Goal: Task Accomplishment & Management: Complete application form

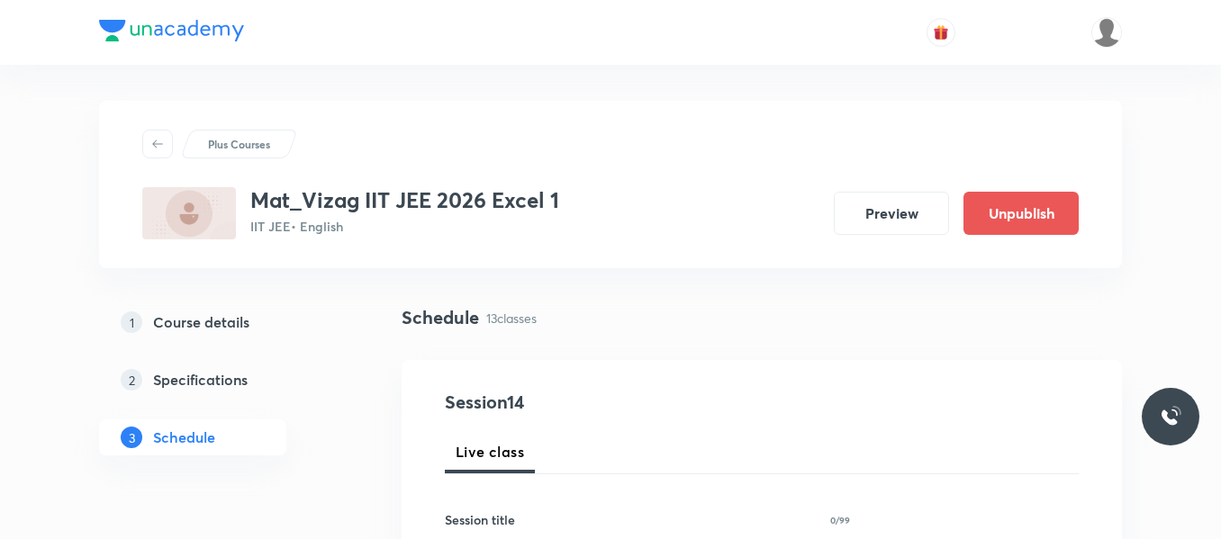
click at [309, 474] on div "1 Course details 2 Specifications 3 Schedule" at bounding box center [221, 390] width 245 height 173
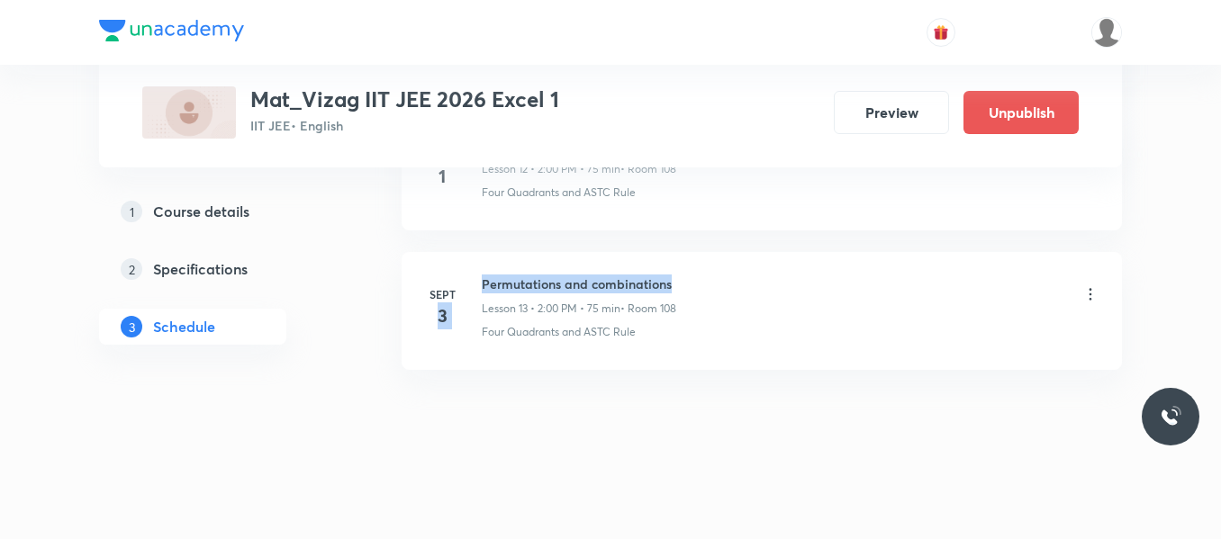
drag, startPoint x: 480, startPoint y: 285, endPoint x: 701, endPoint y: 283, distance: 221.5
click at [701, 283] on div "[DATE] Permutations and combinations Lesson 13 • 2:00 PM • 75 min • Room 108 Fo…" at bounding box center [761, 308] width 675 height 66
click at [701, 283] on div "Permutations and combinations Lesson 13 • 2:00 PM • 75 min • Room 108" at bounding box center [791, 296] width 618 height 42
drag, startPoint x: 483, startPoint y: 282, endPoint x: 723, endPoint y: 277, distance: 239.5
click at [723, 277] on div "Permutations and combinations Lesson 13 • 2:00 PM • 75 min • Room 108" at bounding box center [791, 296] width 618 height 42
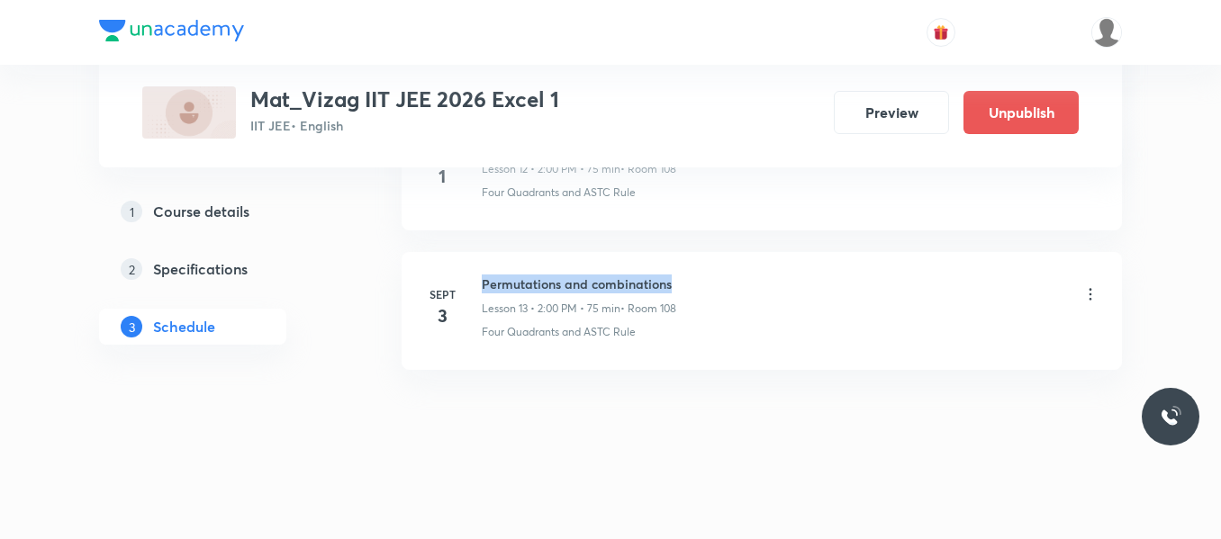
copy h6 "Permutations and combinations"
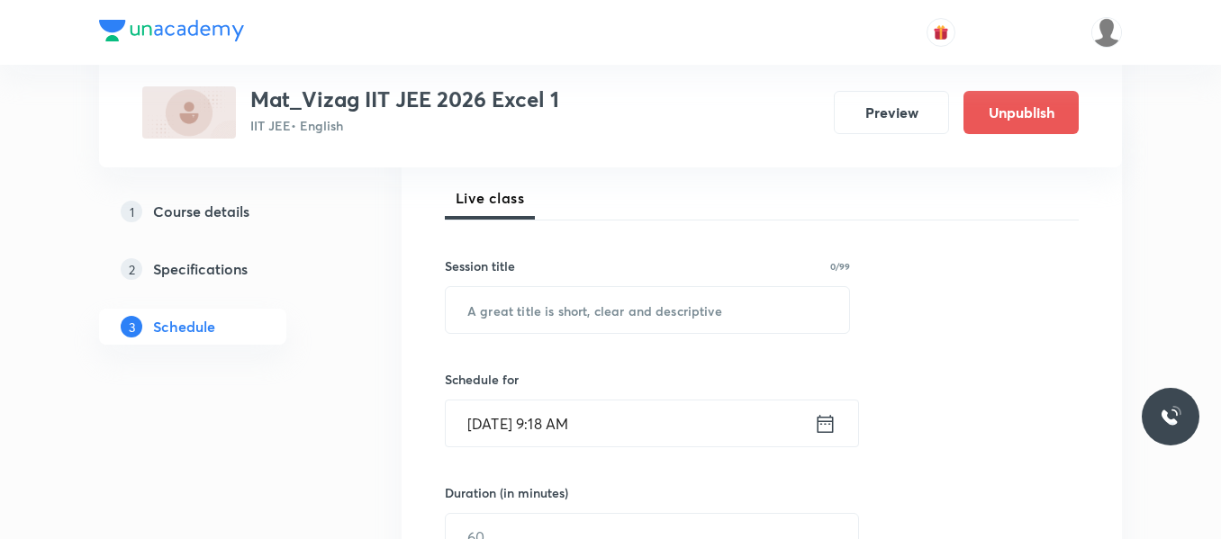
scroll to position [275, 0]
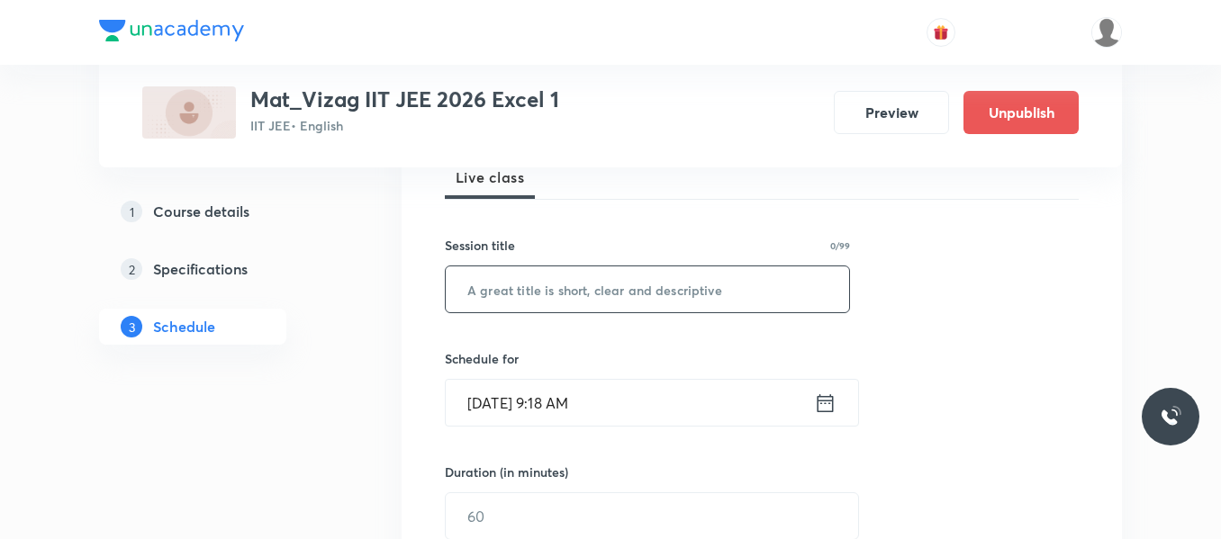
click at [591, 293] on input "text" at bounding box center [647, 289] width 403 height 46
paste input "Permutations and combinations"
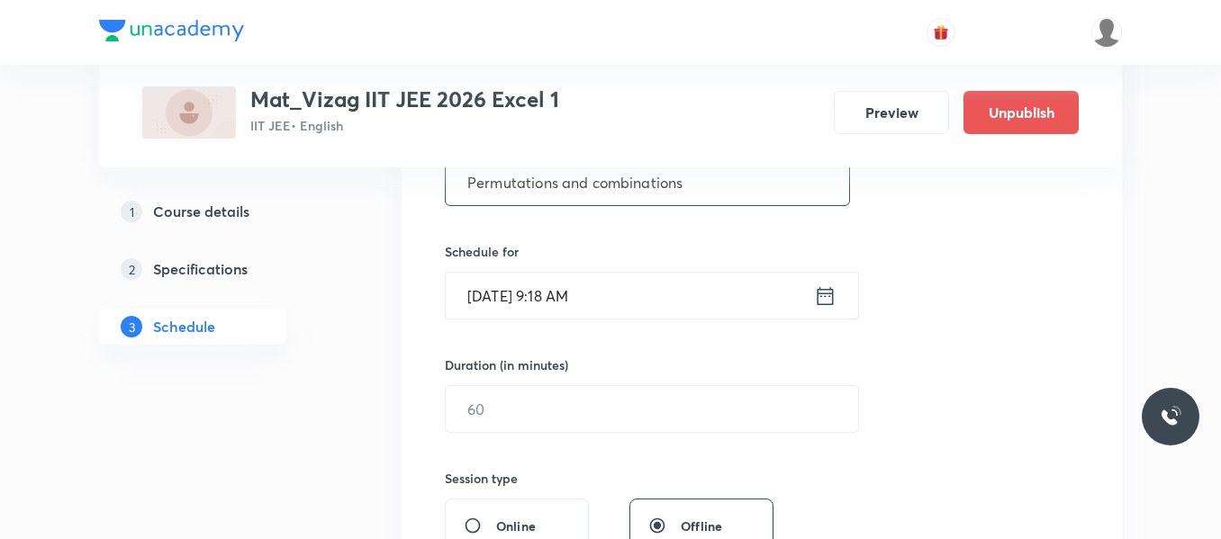
scroll to position [396, 0]
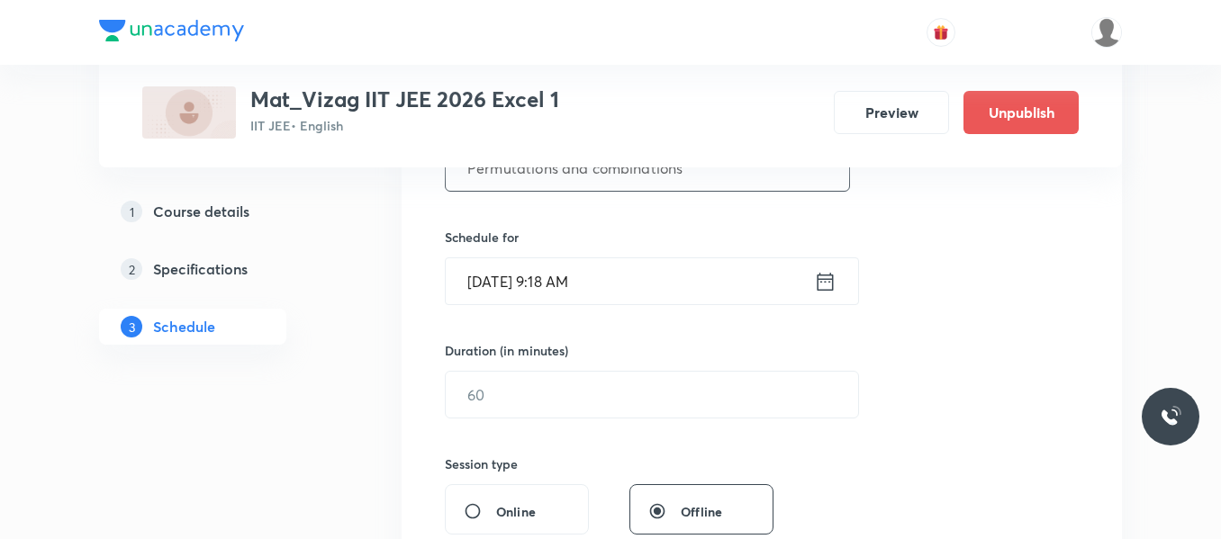
type input "Permutations and combinations"
click at [826, 280] on icon at bounding box center [825, 281] width 23 height 25
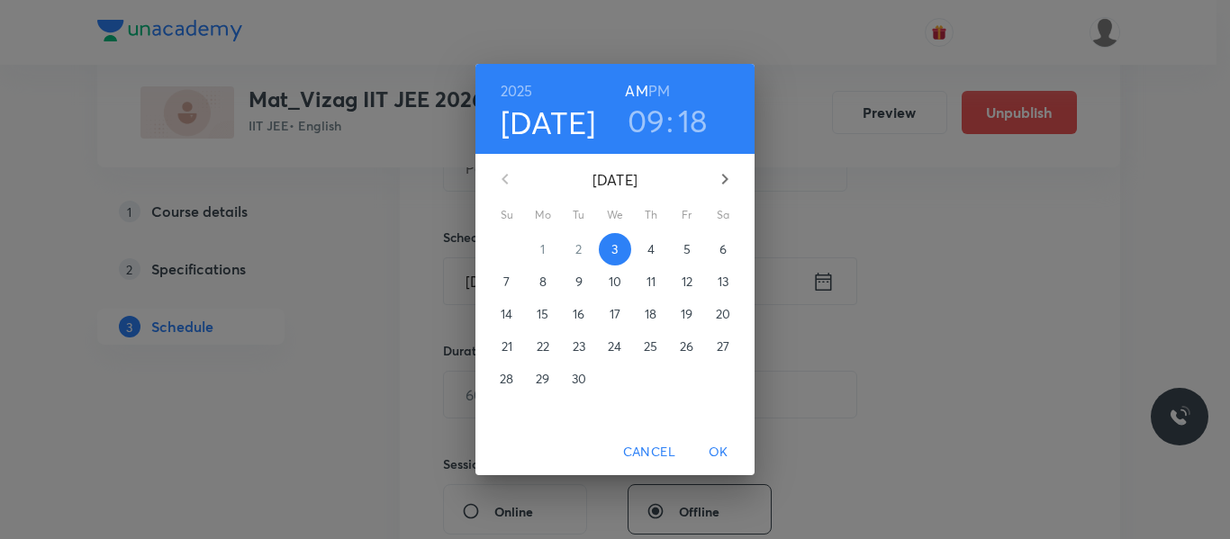
click at [658, 86] on h6 "PM" at bounding box center [659, 90] width 22 height 25
click at [646, 116] on h3 "09" at bounding box center [646, 121] width 38 height 38
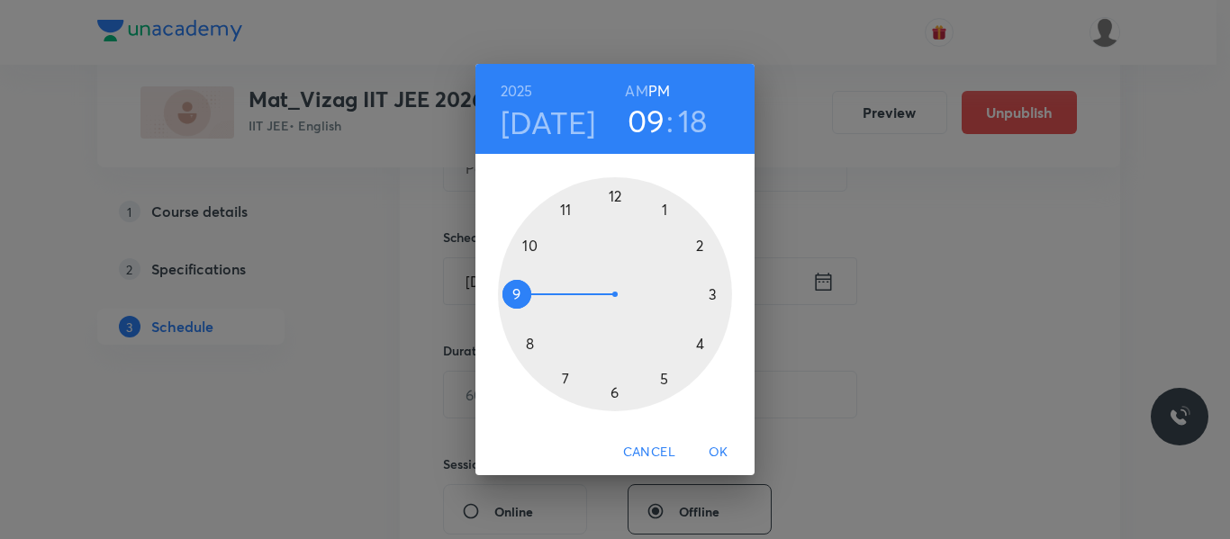
click at [697, 245] on div at bounding box center [615, 294] width 234 height 234
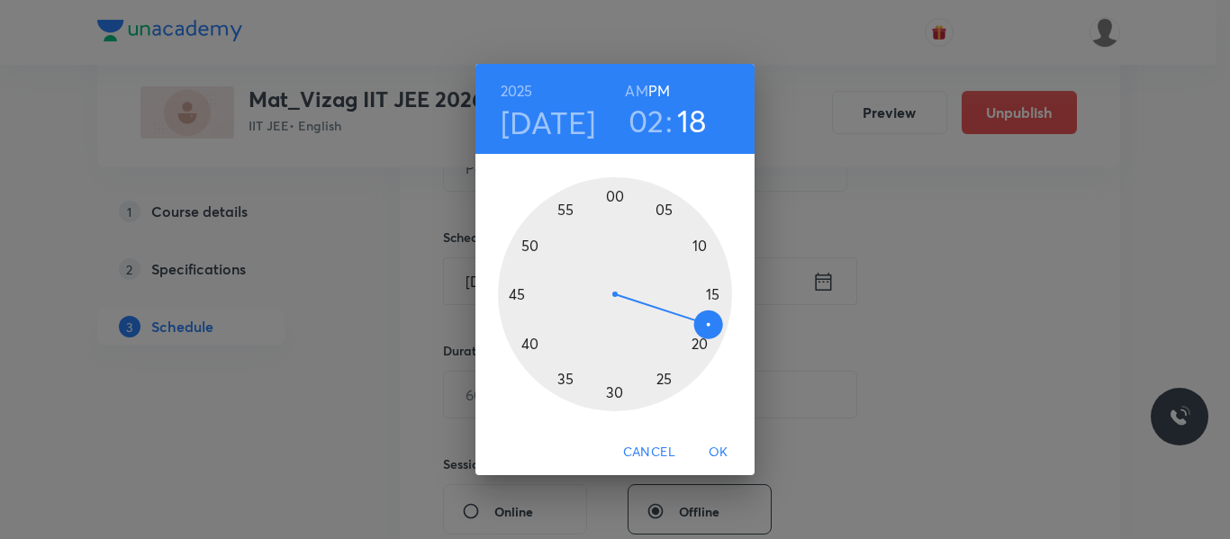
click at [615, 196] on div at bounding box center [615, 294] width 234 height 234
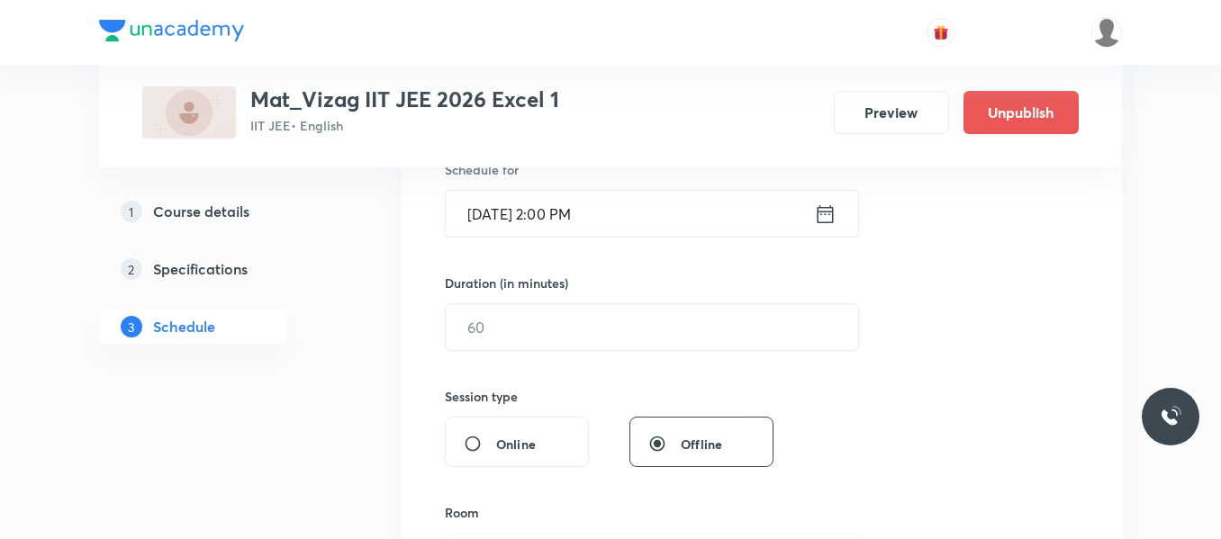
scroll to position [465, 0]
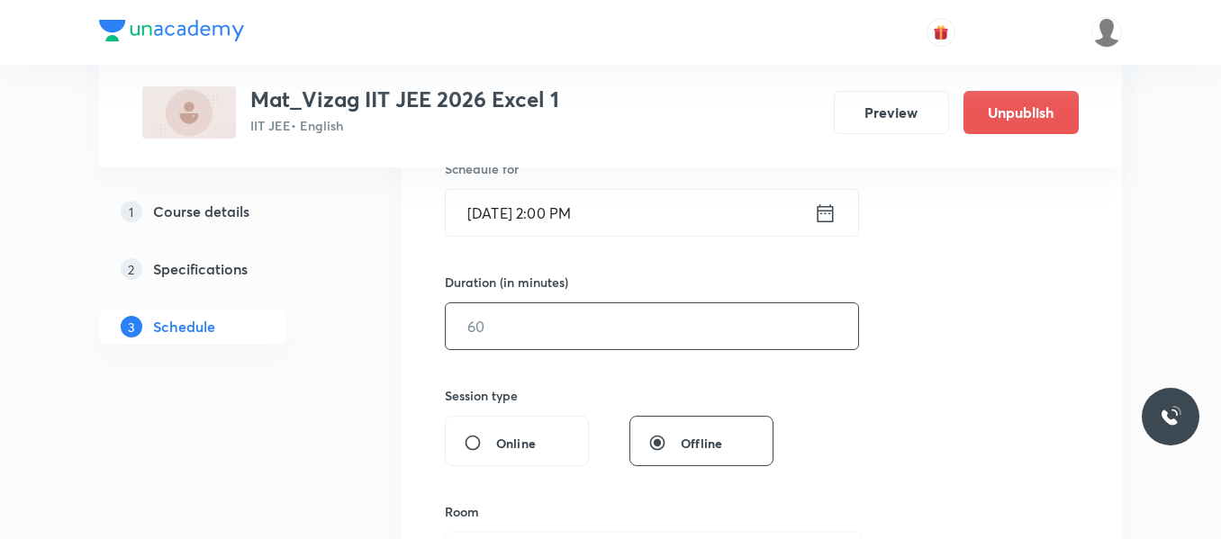
click at [580, 338] on input "text" at bounding box center [652, 326] width 412 height 46
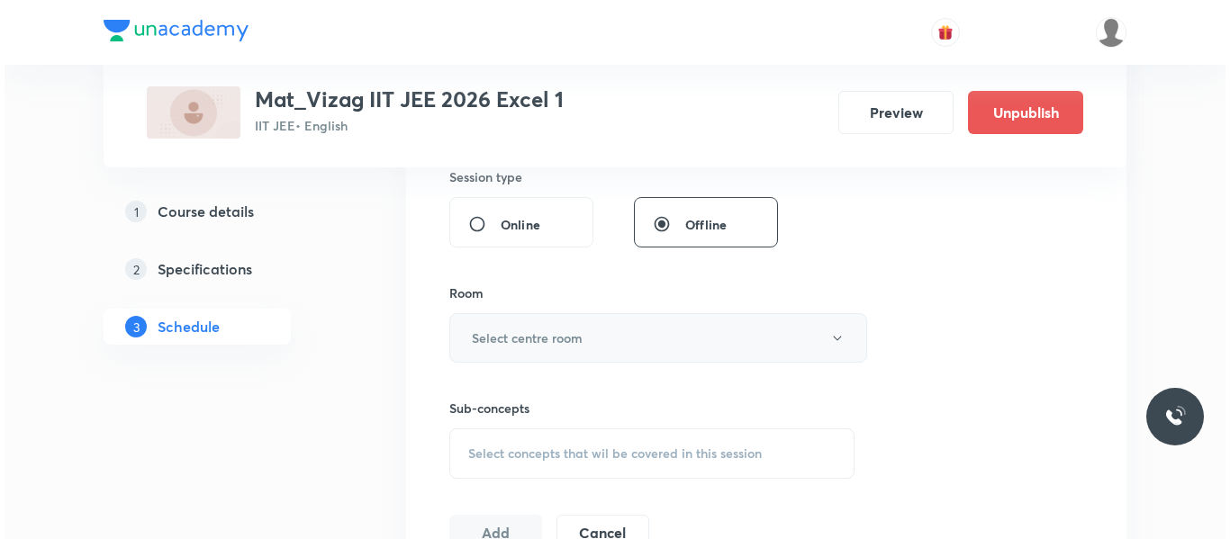
scroll to position [686, 0]
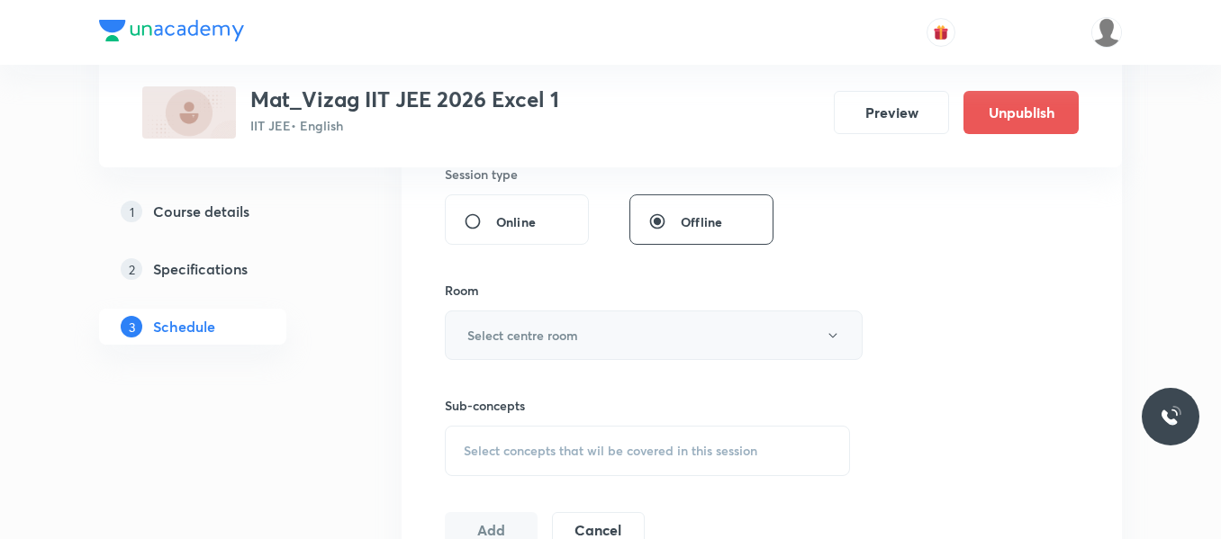
type input "75"
click at [576, 332] on h6 "Select centre room" at bounding box center [522, 335] width 111 height 19
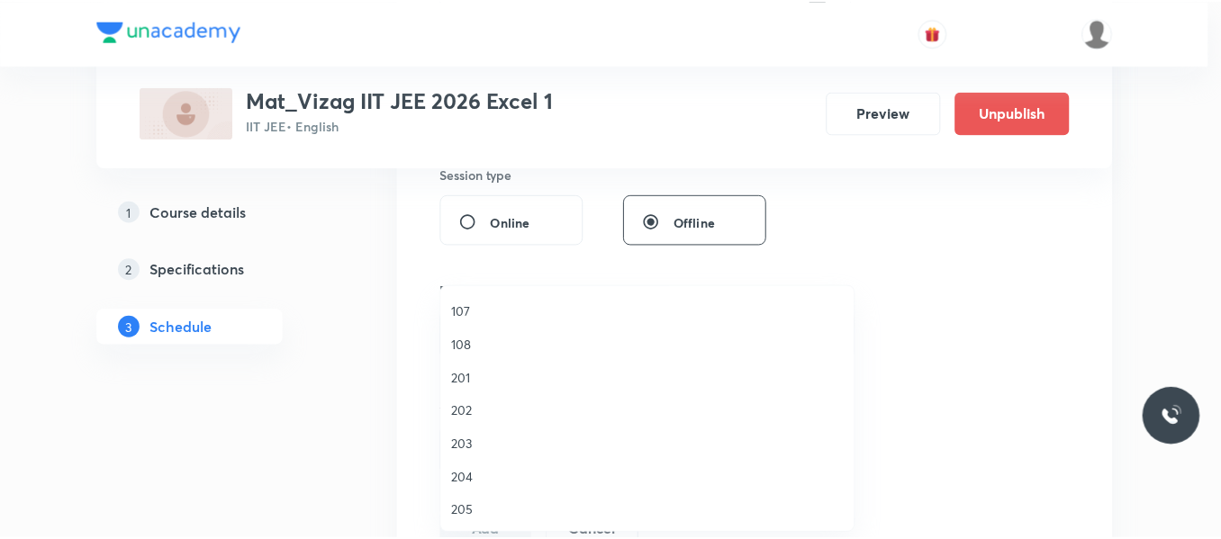
scroll to position [332, 0]
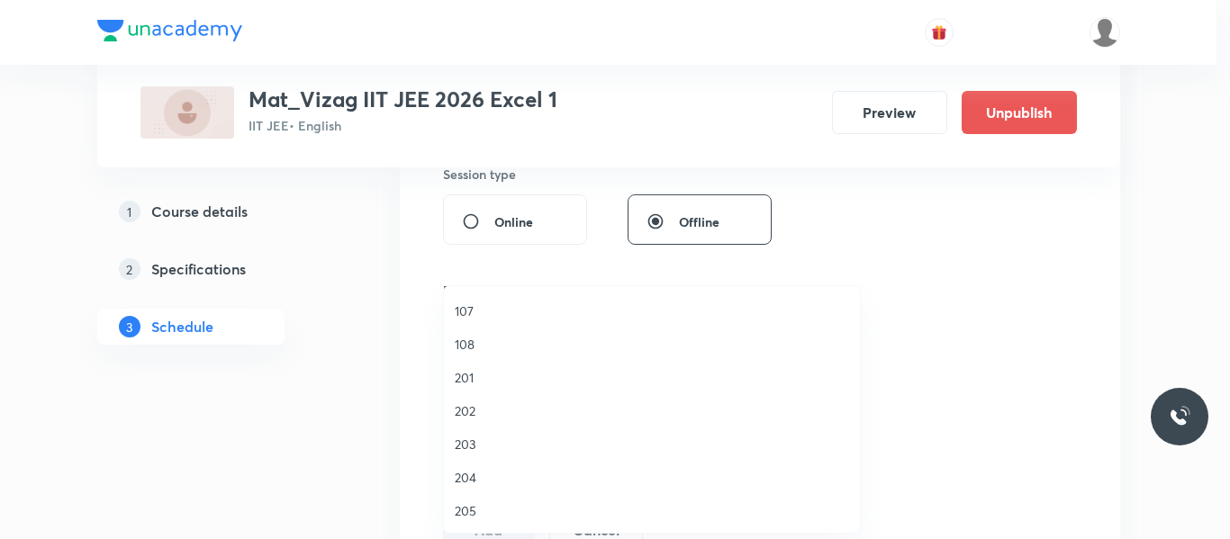
click at [462, 339] on span "108" at bounding box center [652, 344] width 394 height 19
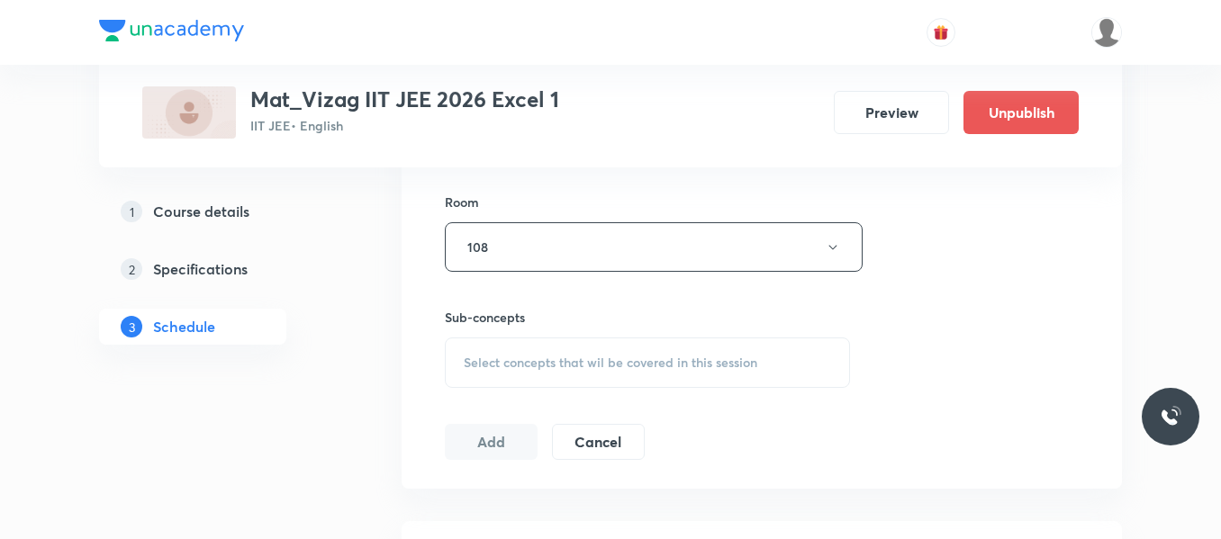
scroll to position [775, 0]
click at [558, 359] on span "Select concepts that wil be covered in this session" at bounding box center [610, 362] width 293 height 14
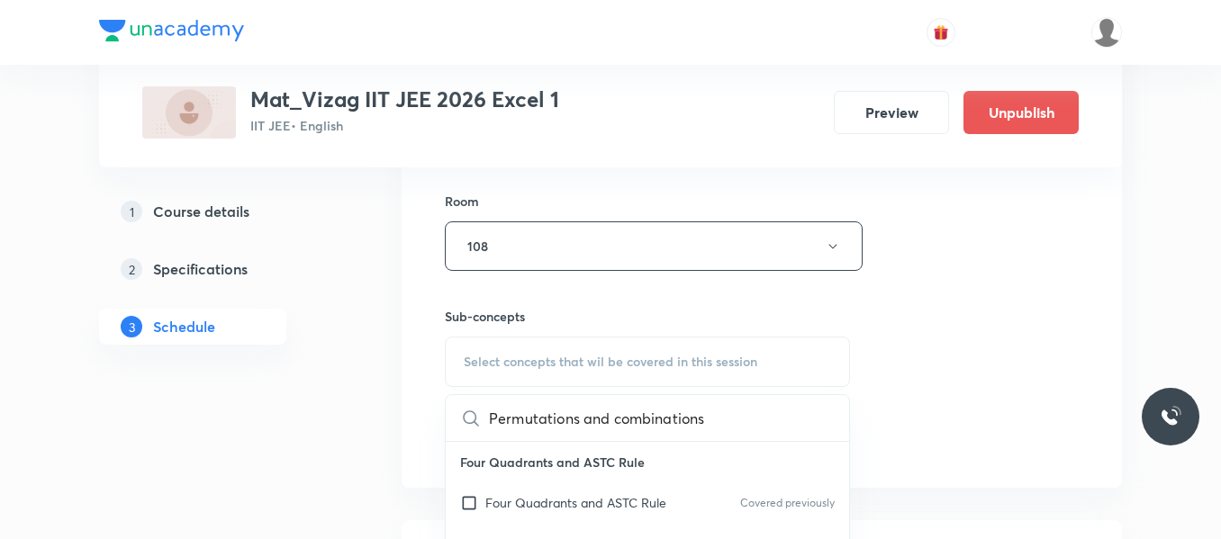
scroll to position [0, 0]
click at [558, 359] on span "Select concepts that wil be covered in this session" at bounding box center [610, 362] width 293 height 14
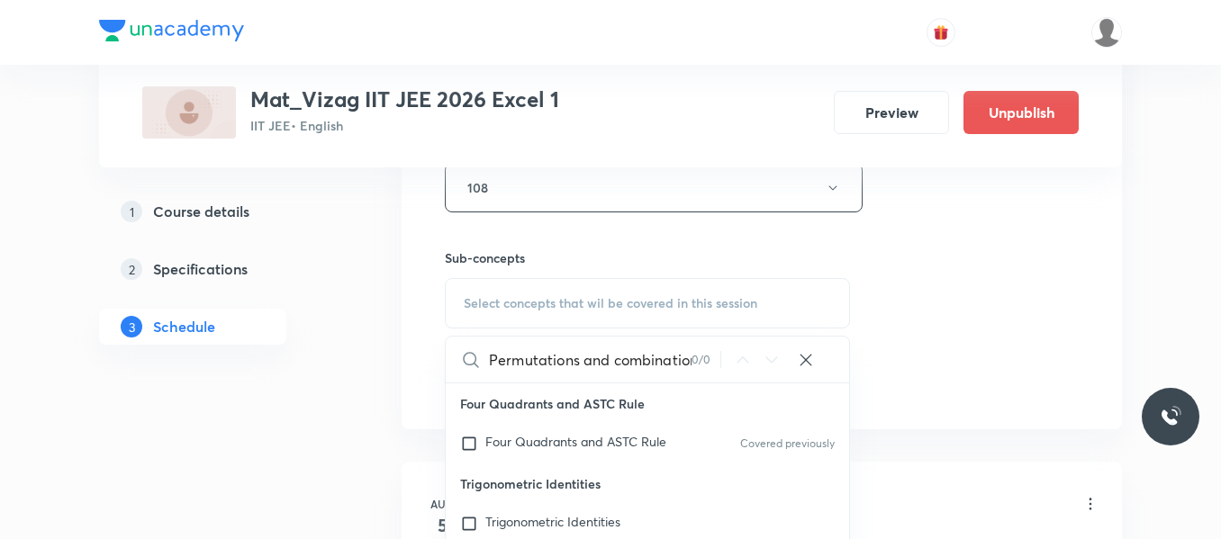
scroll to position [0, 13]
drag, startPoint x: 579, startPoint y: 360, endPoint x: 784, endPoint y: 358, distance: 205.3
click at [784, 358] on div "Permutations and combinations 0 / 0 ​" at bounding box center [647, 360] width 403 height 46
type input "Permutations"
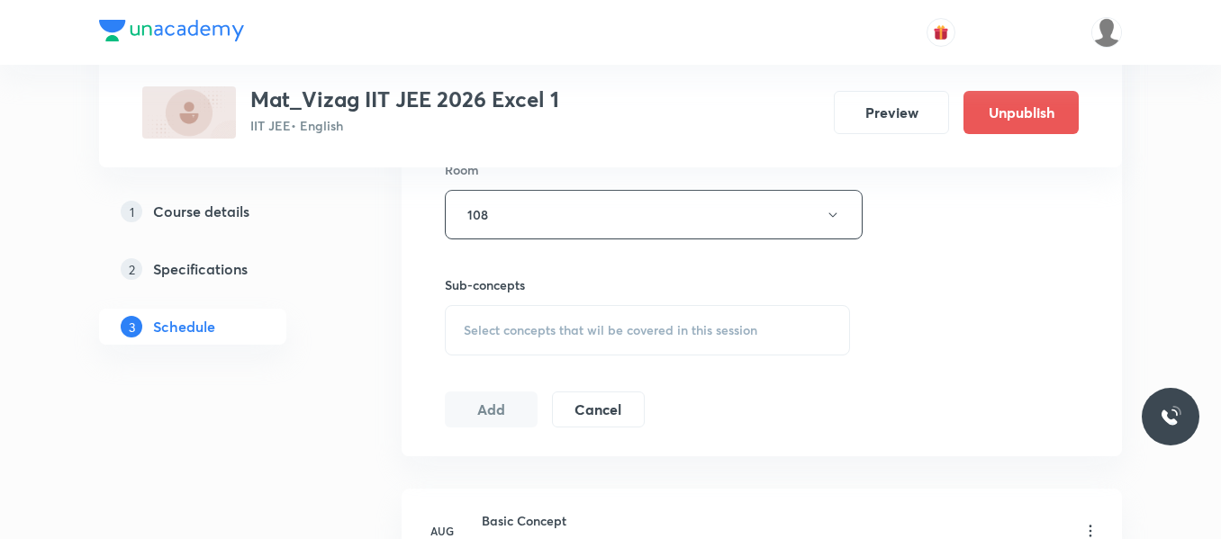
scroll to position [808, 0]
click at [549, 333] on span "Select concepts that wil be covered in this session" at bounding box center [610, 328] width 293 height 14
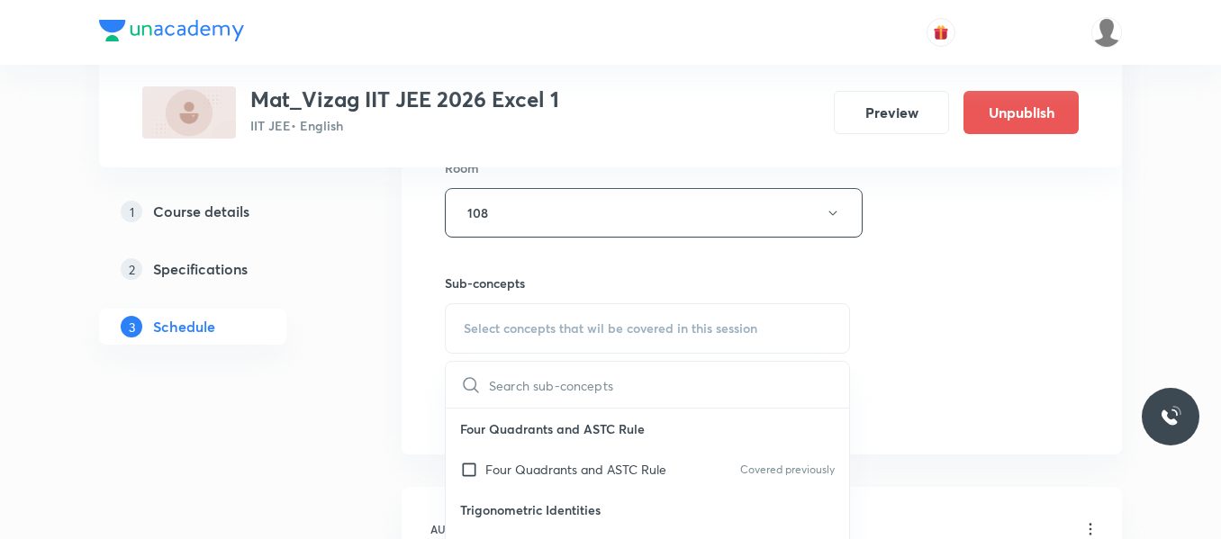
scroll to position [176, 0]
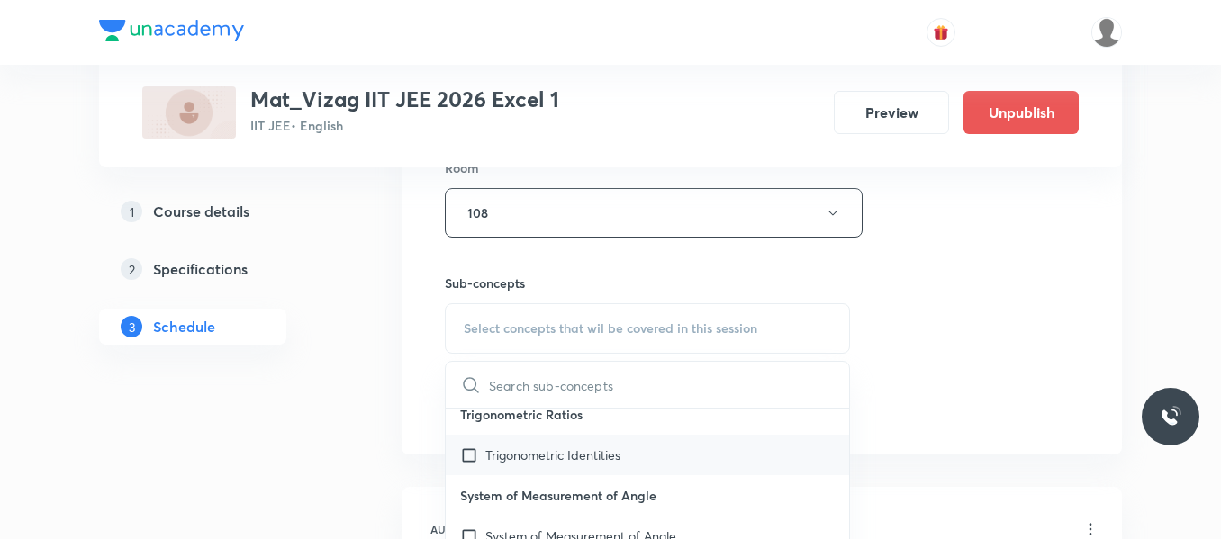
click at [472, 454] on input "checkbox" at bounding box center [472, 455] width 25 height 19
checkbox input "true"
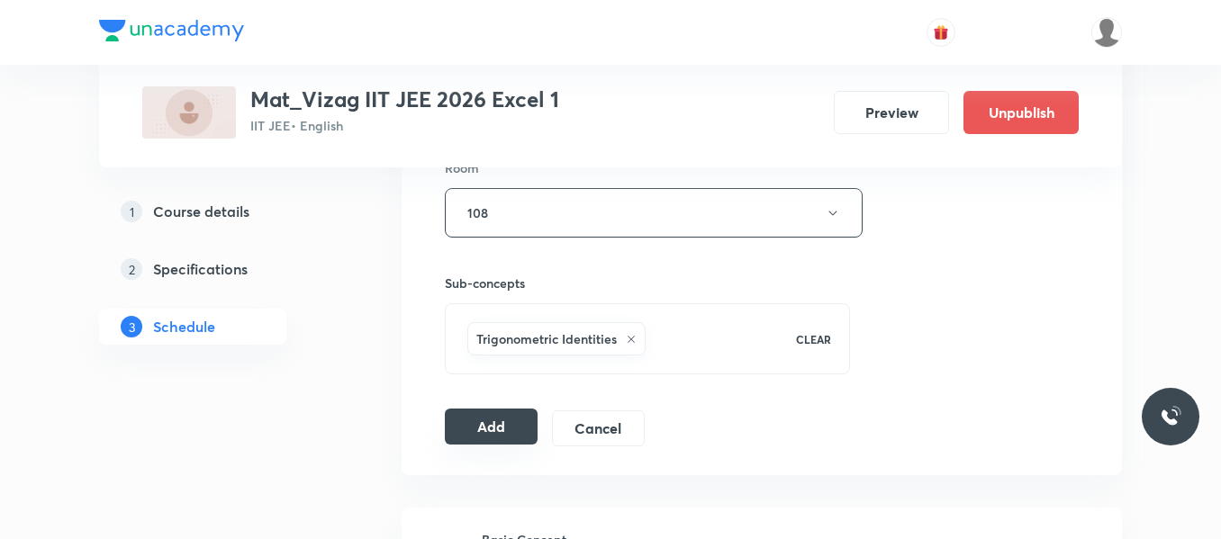
click at [530, 420] on button "Add" at bounding box center [491, 427] width 93 height 36
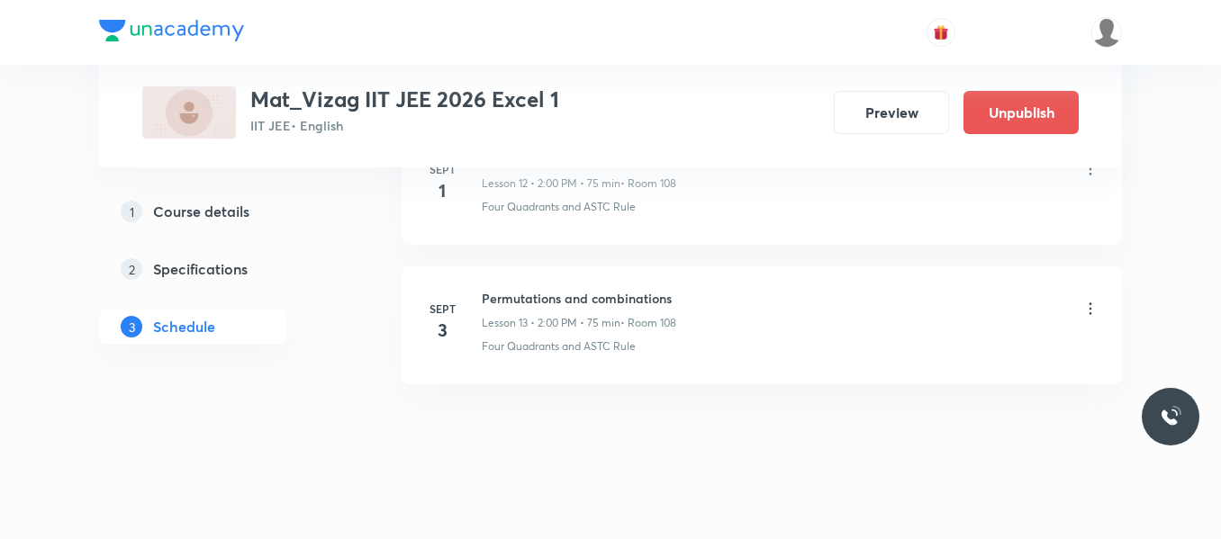
scroll to position [2723, 0]
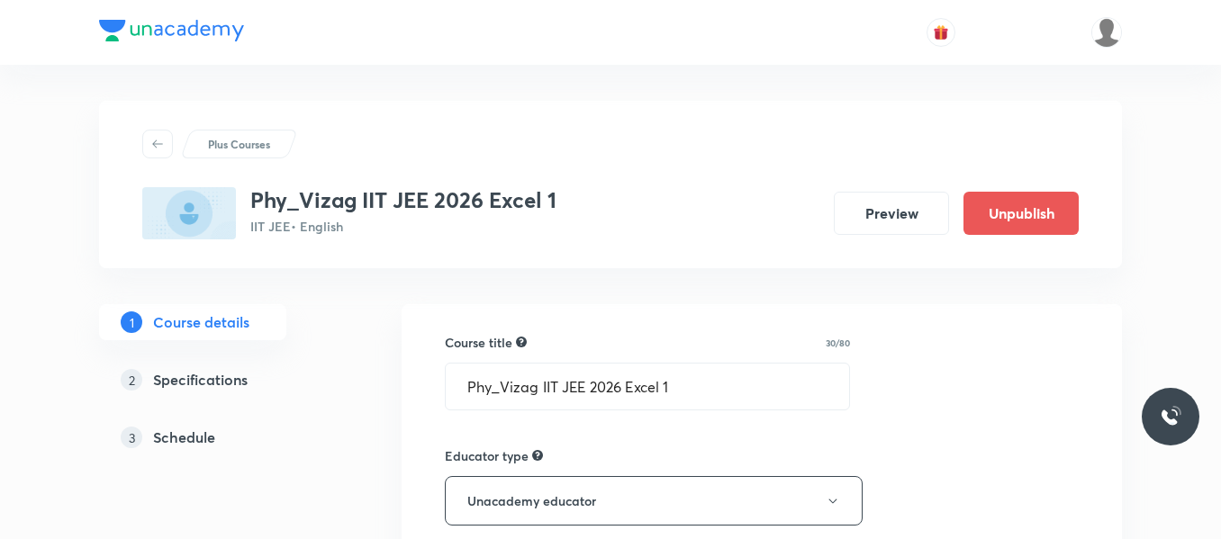
click at [341, 449] on link "3 Schedule" at bounding box center [221, 438] width 245 height 36
click at [178, 442] on h5 "Schedule" at bounding box center [184, 438] width 62 height 22
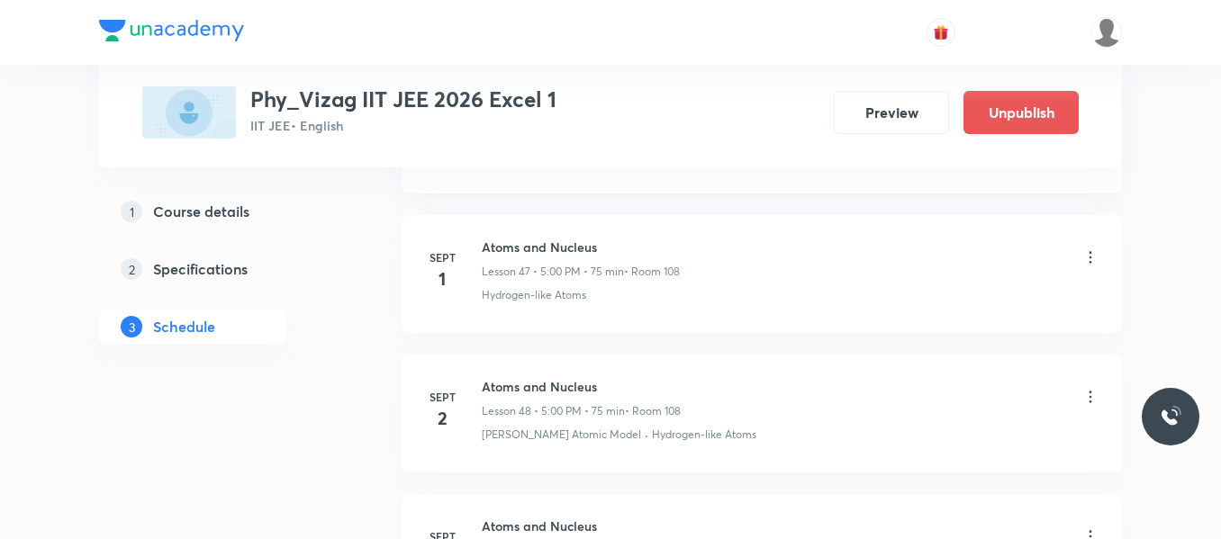
scroll to position [7857, 0]
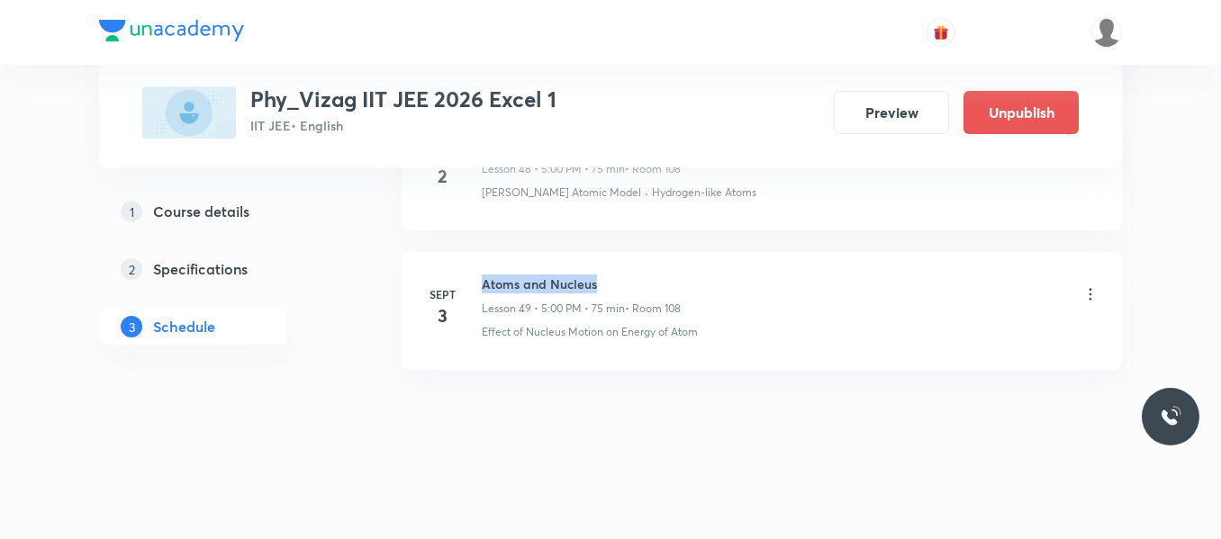
drag, startPoint x: 484, startPoint y: 278, endPoint x: 652, endPoint y: 275, distance: 167.5
click at [652, 275] on h6 "Atoms and Nucleus" at bounding box center [581, 284] width 199 height 19
copy h6 "Atoms and Nucleus"
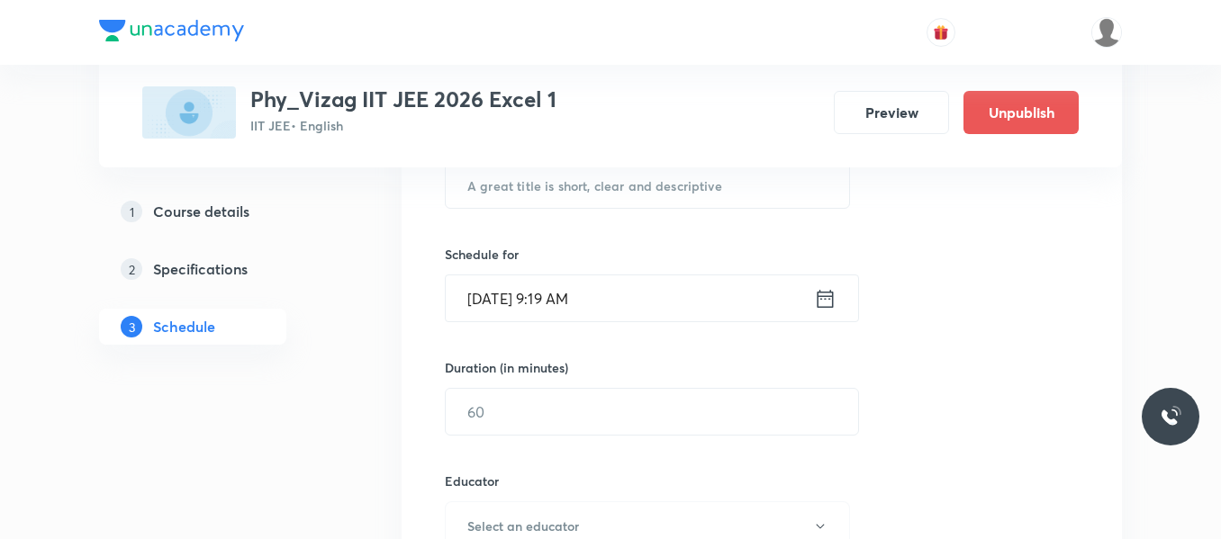
scroll to position [395, 0]
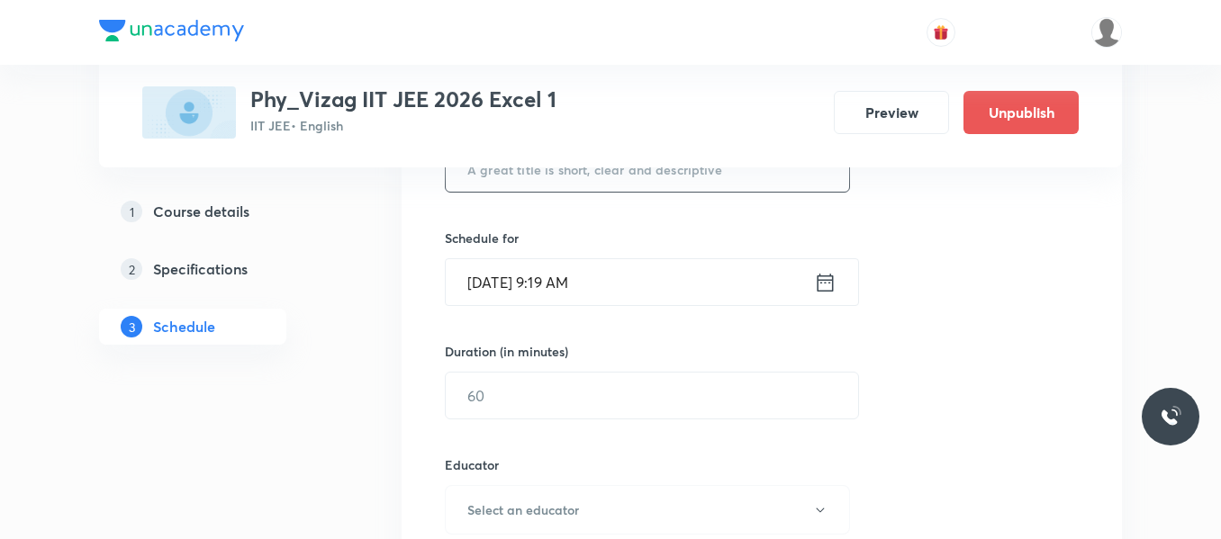
click at [559, 176] on input "text" at bounding box center [647, 169] width 403 height 46
paste input "Atoms and Nucleus"
type input "Atoms and Nucleus"
click at [830, 286] on icon at bounding box center [825, 282] width 23 height 25
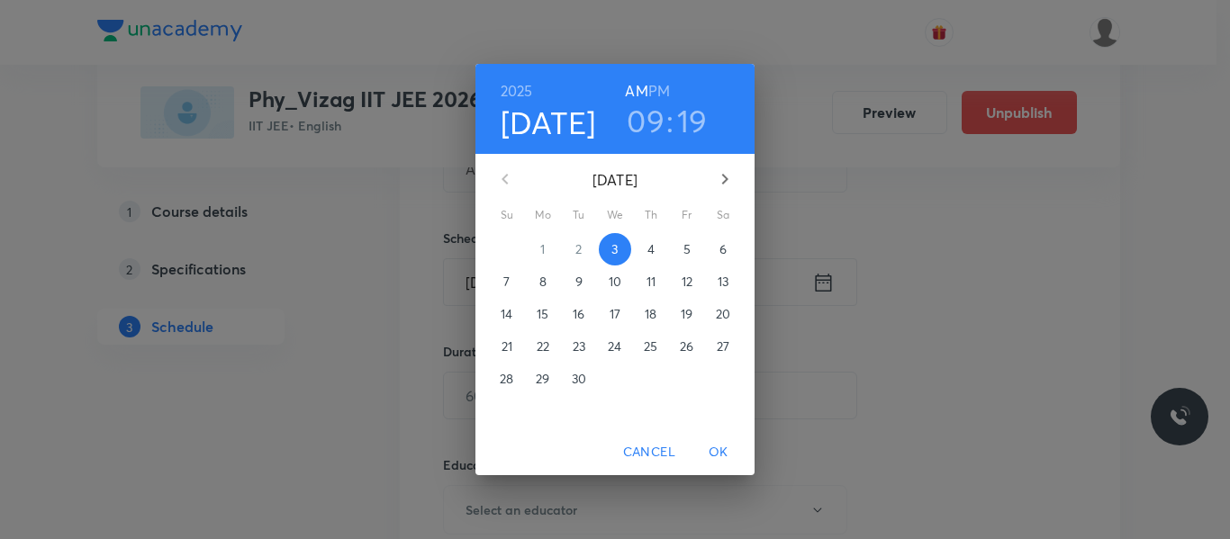
click at [656, 86] on h6 "PM" at bounding box center [659, 90] width 22 height 25
click at [648, 113] on h3 "09" at bounding box center [646, 121] width 38 height 38
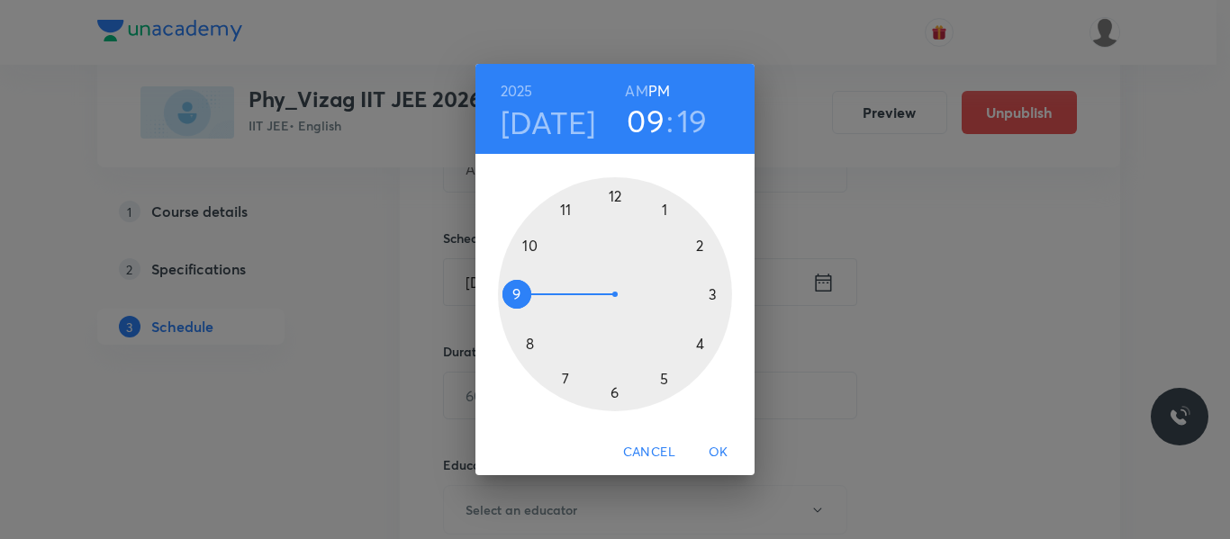
click at [663, 382] on div at bounding box center [615, 294] width 234 height 234
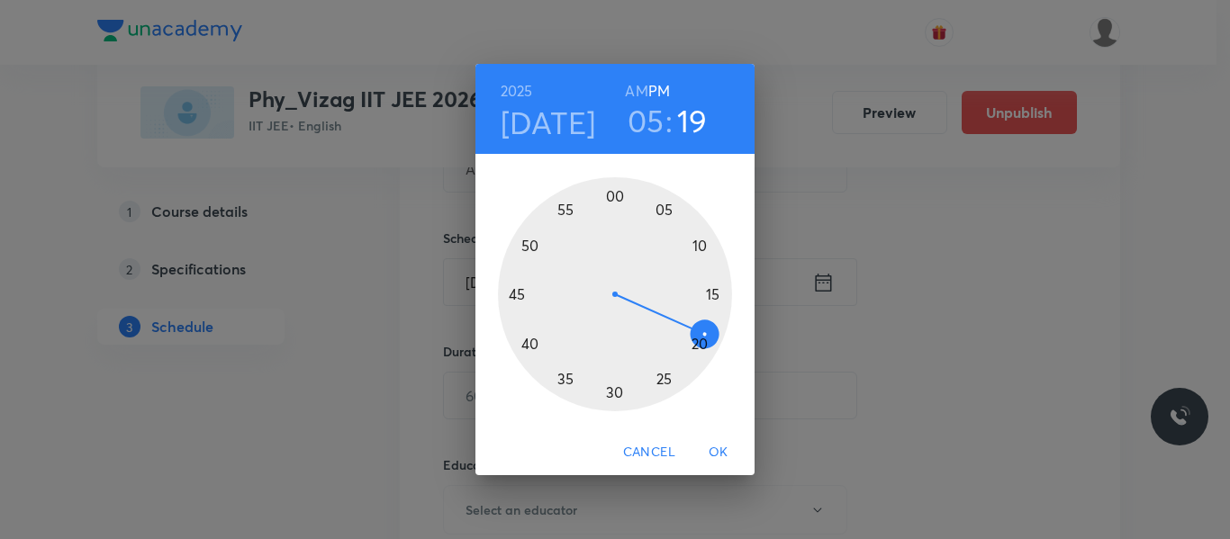
click at [615, 196] on div at bounding box center [615, 294] width 234 height 234
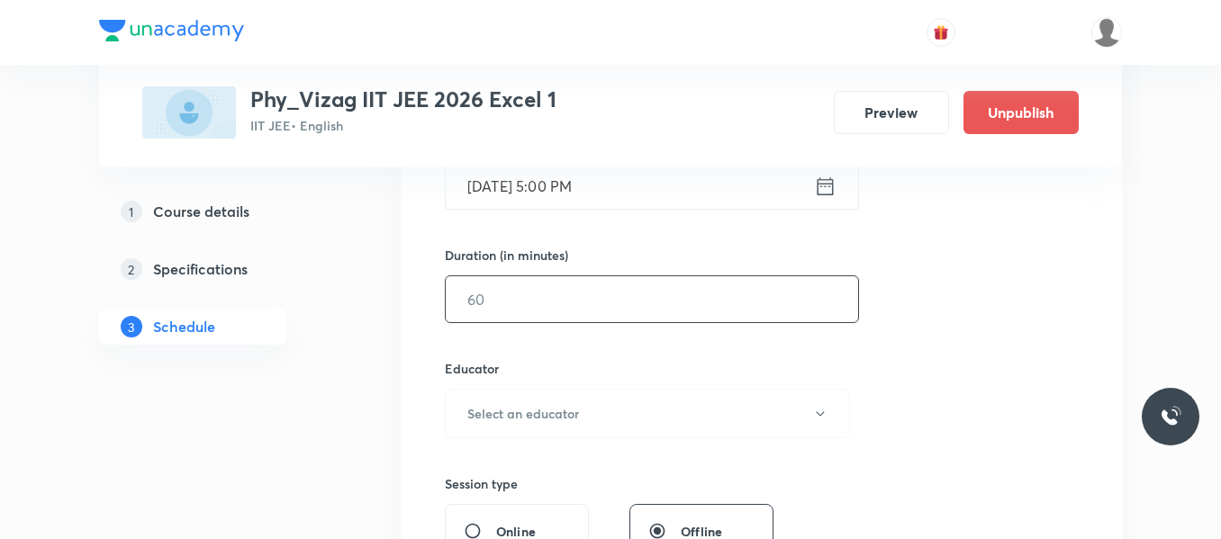
scroll to position [500, 0]
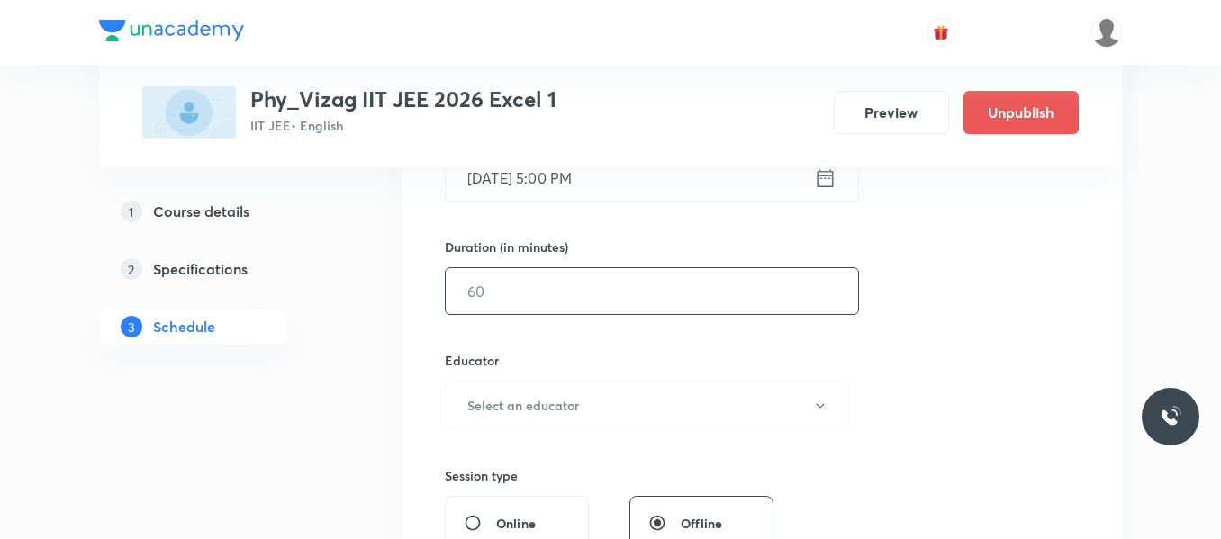
click at [587, 291] on input "text" at bounding box center [652, 291] width 412 height 46
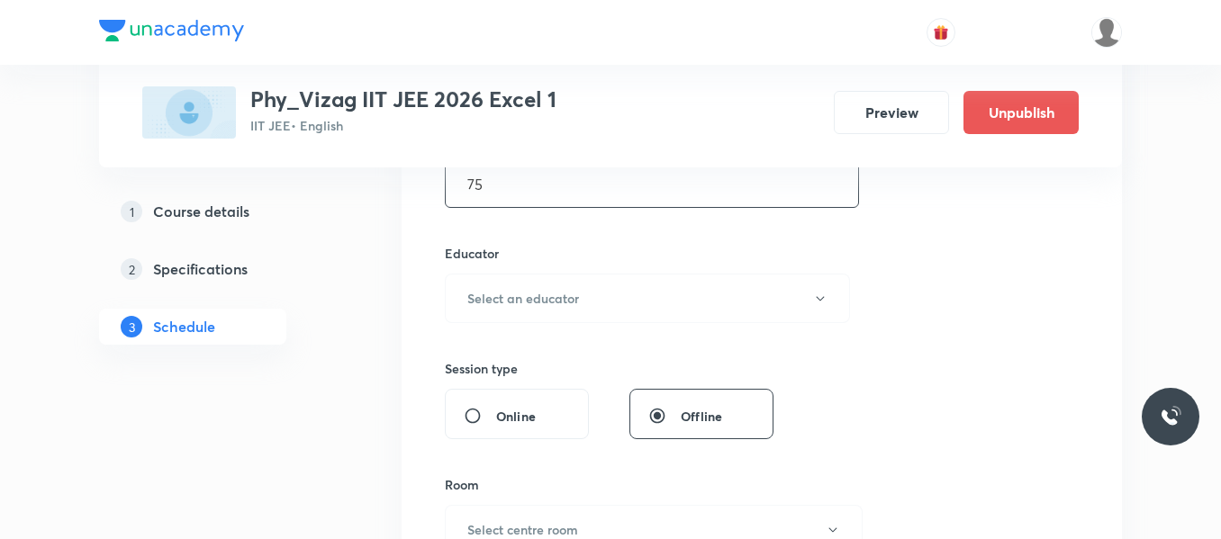
scroll to position [609, 0]
type input "75"
click at [578, 294] on h6 "Select an educator" at bounding box center [523, 295] width 112 height 19
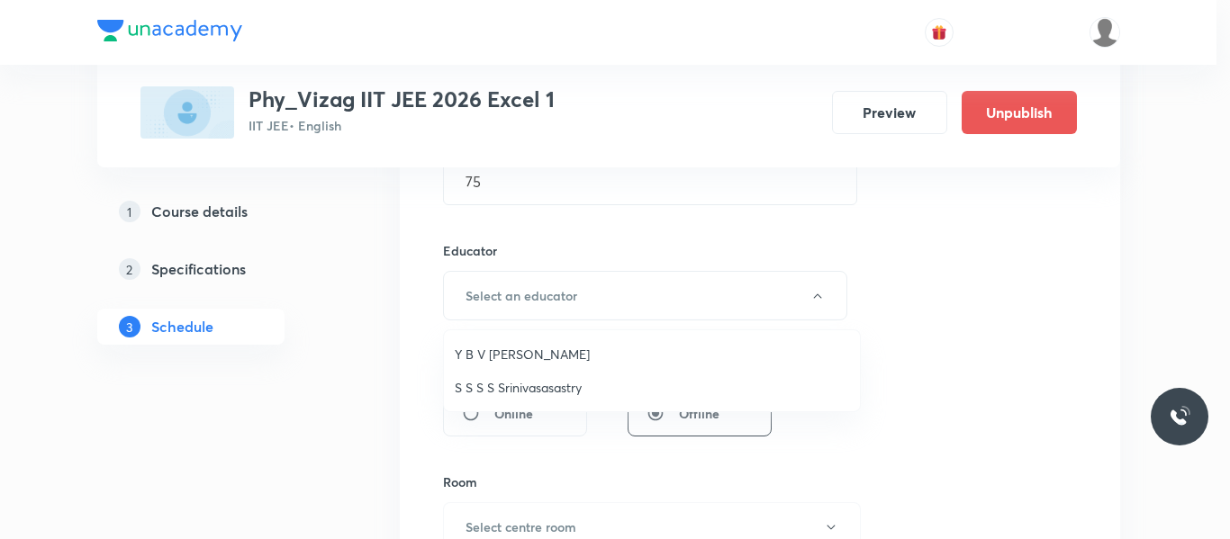
click at [510, 388] on span "S S S S Srinivasasastry" at bounding box center [652, 387] width 394 height 19
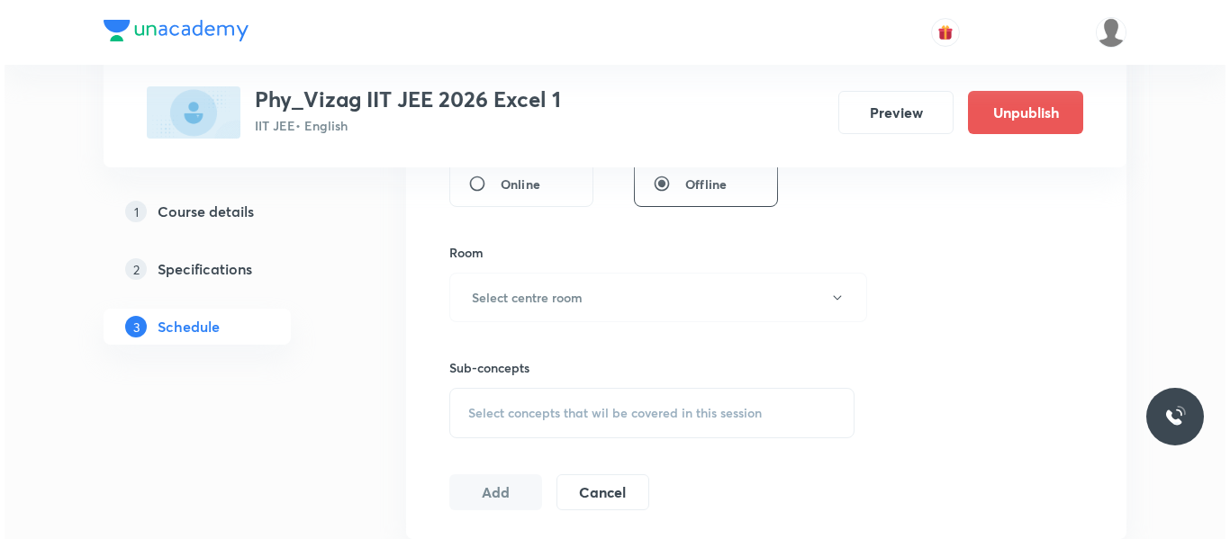
scroll to position [847, 0]
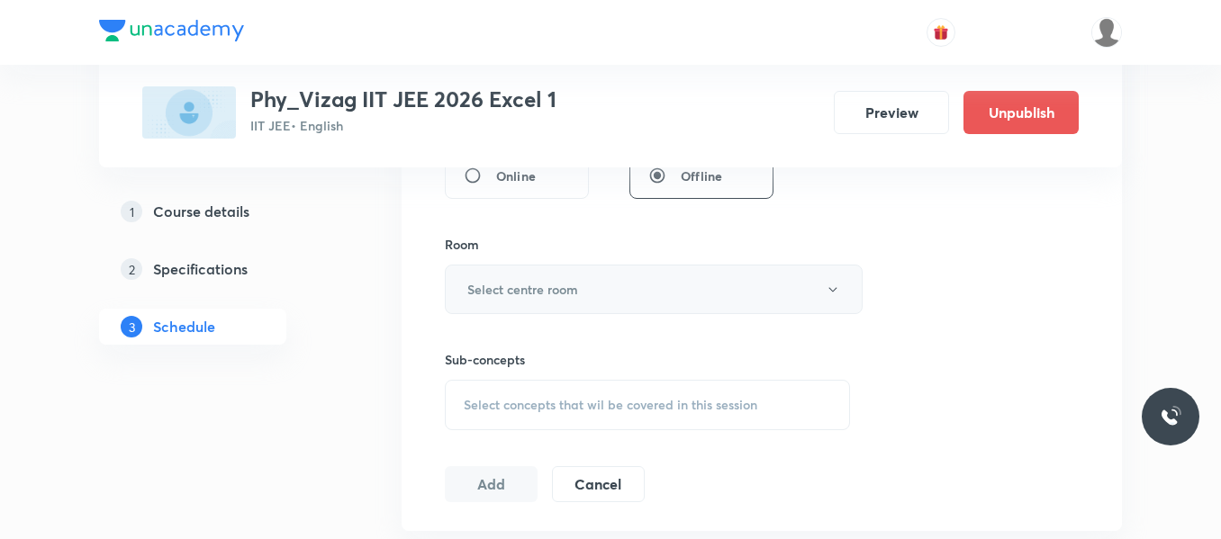
click at [590, 299] on button "Select centre room" at bounding box center [654, 290] width 418 height 50
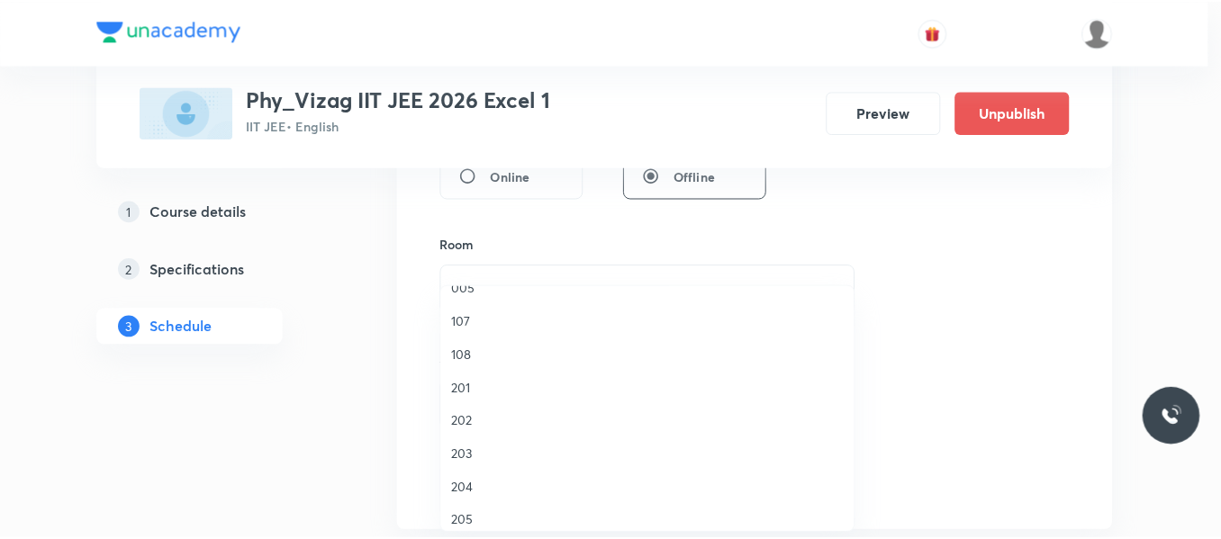
scroll to position [315, 0]
click at [467, 360] on span "108" at bounding box center [652, 361] width 394 height 19
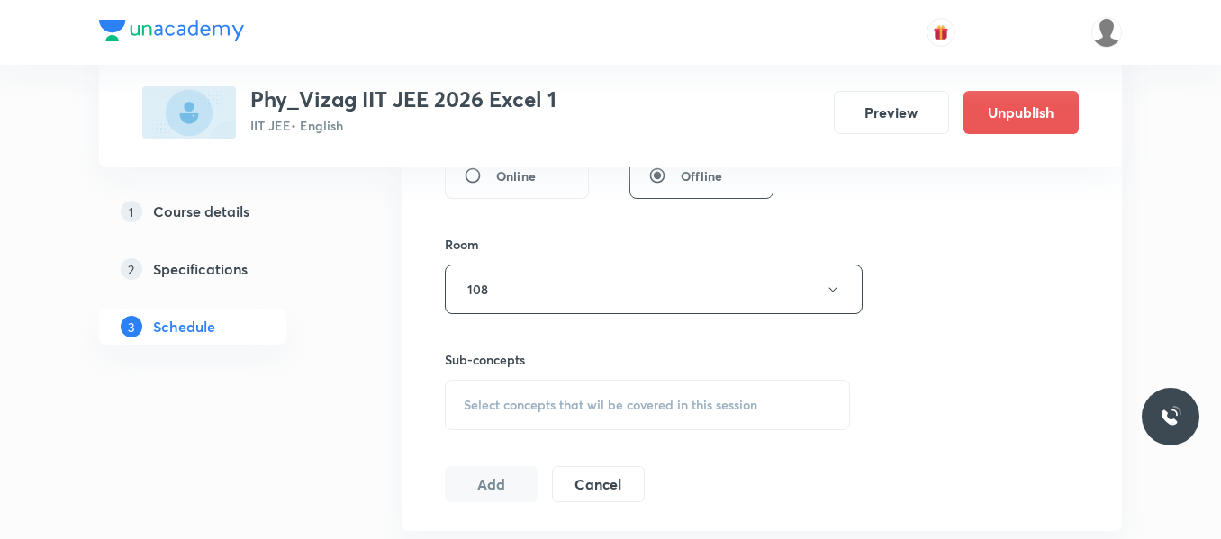
scroll to position [919, 0]
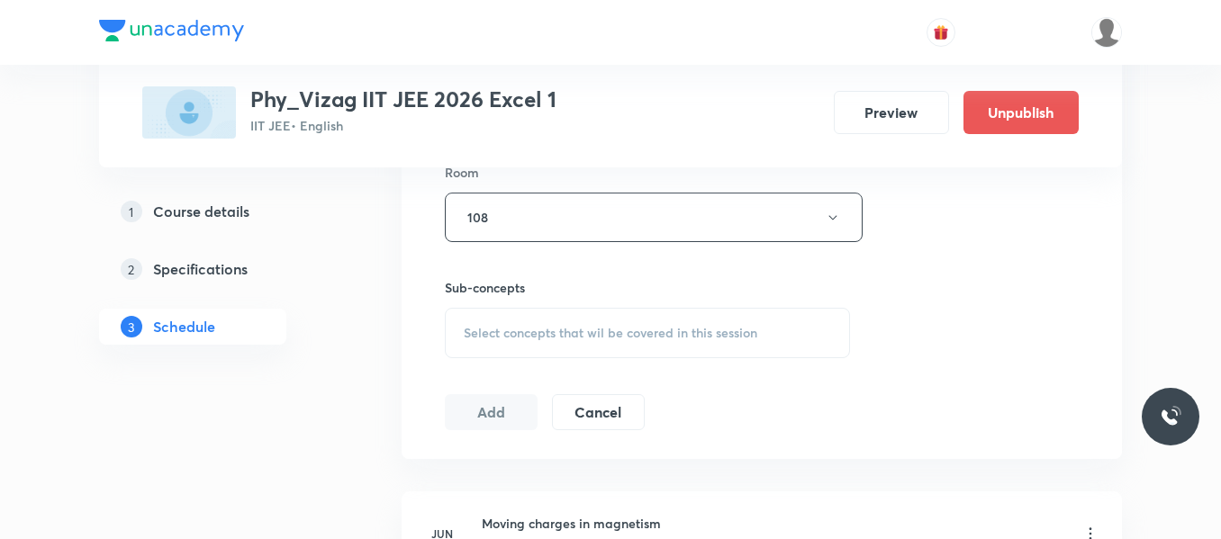
click at [548, 334] on span "Select concepts that wil be covered in this session" at bounding box center [610, 333] width 293 height 14
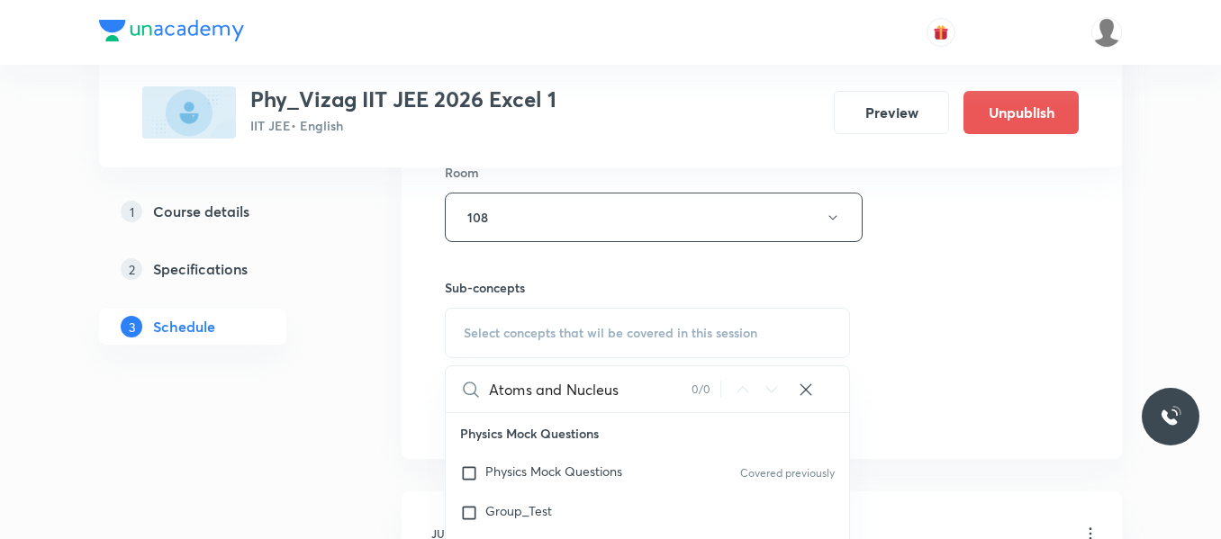
drag, startPoint x: 529, startPoint y: 391, endPoint x: 701, endPoint y: 375, distance: 172.6
click at [701, 375] on div "Atoms and Nucleus 0 / 0 ​" at bounding box center [647, 389] width 403 height 46
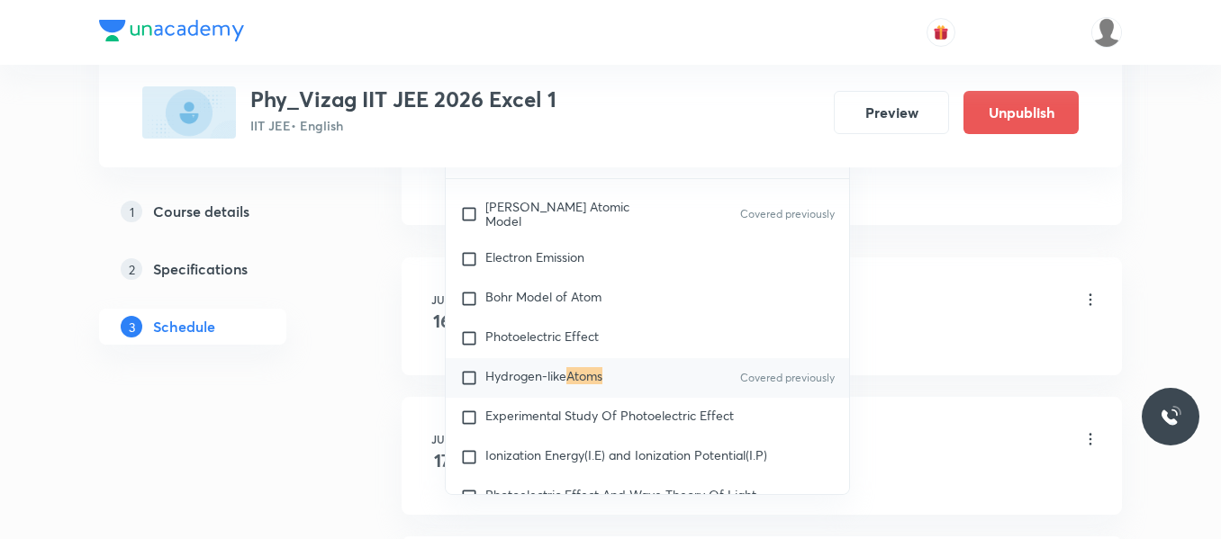
scroll to position [1154, 0]
type input "Atoms"
click at [471, 386] on input "checkbox" at bounding box center [472, 377] width 25 height 18
checkbox input "true"
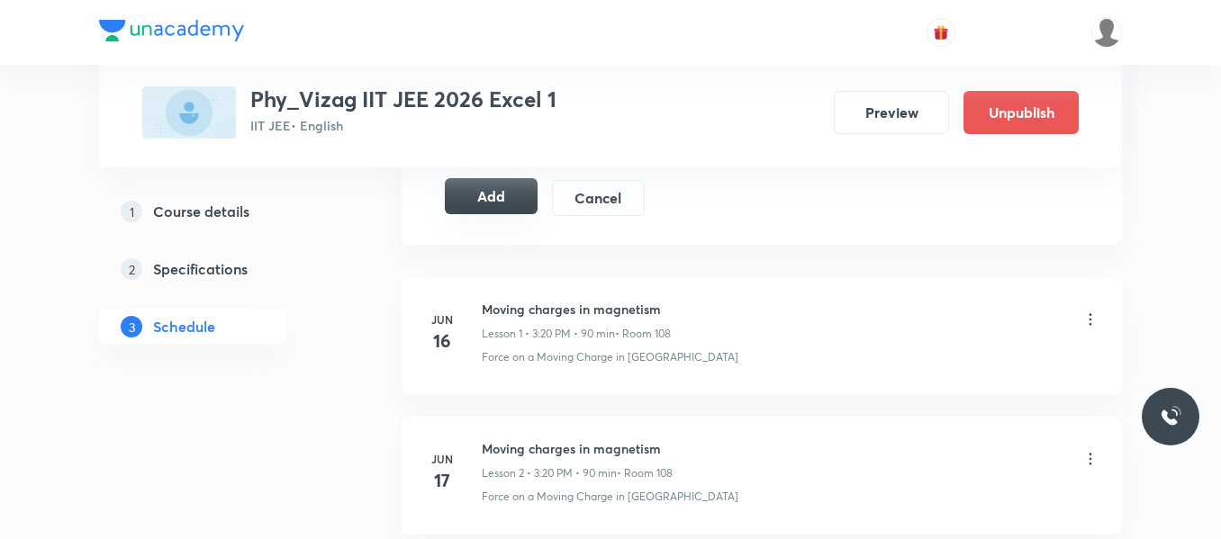
click at [505, 198] on button "Add" at bounding box center [491, 196] width 93 height 36
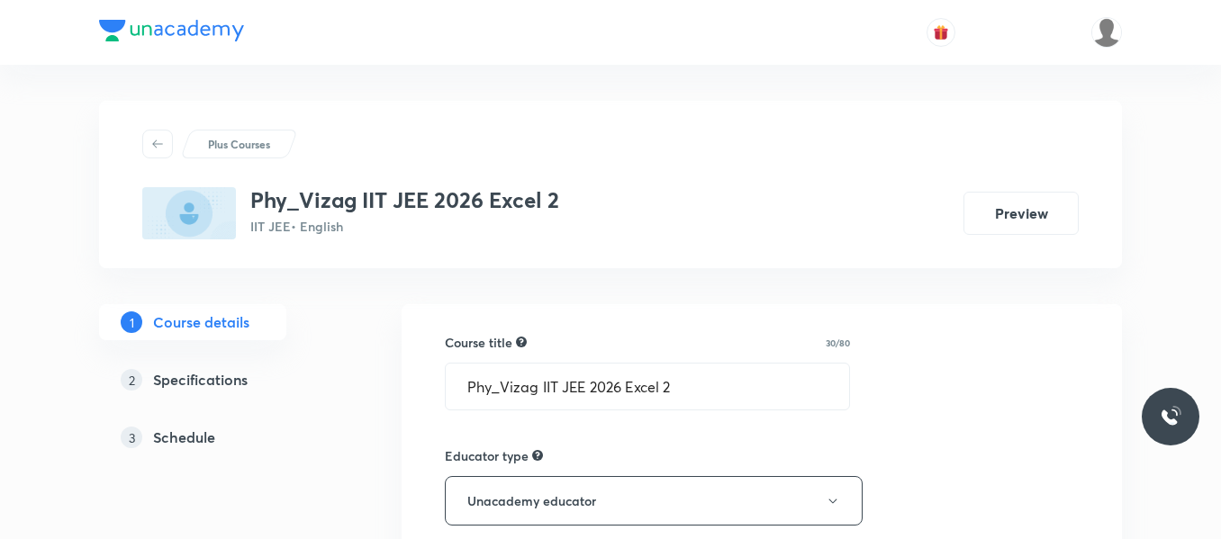
drag, startPoint x: 0, startPoint y: 0, endPoint x: 191, endPoint y: 445, distance: 484.0
click at [191, 445] on h5 "Schedule" at bounding box center [184, 438] width 62 height 22
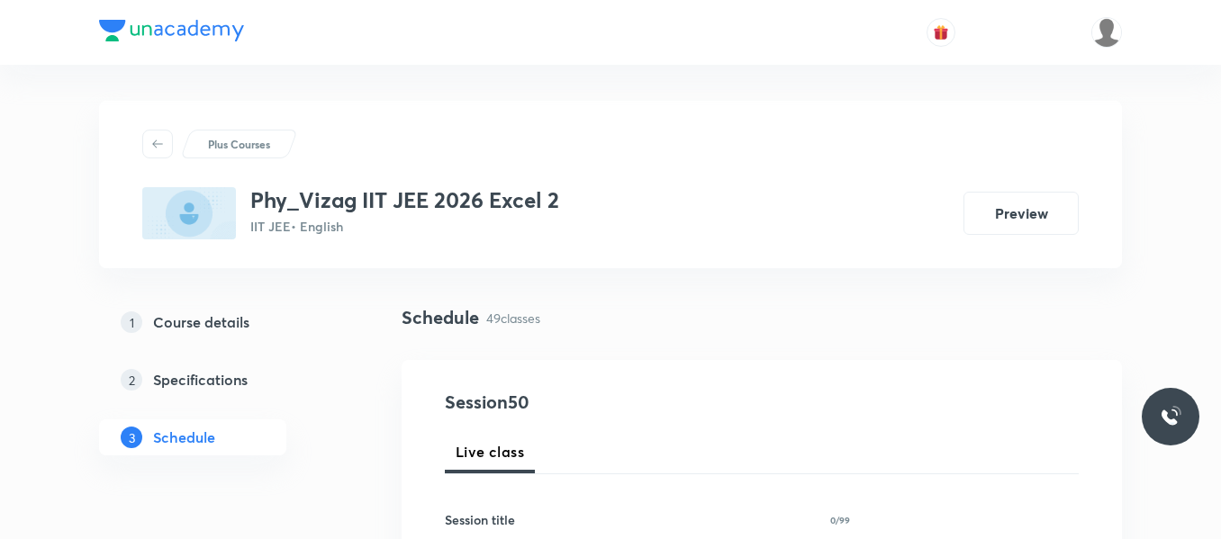
click at [341, 469] on div "1 Course details 2 Specifications 3 Schedule" at bounding box center [221, 390] width 245 height 173
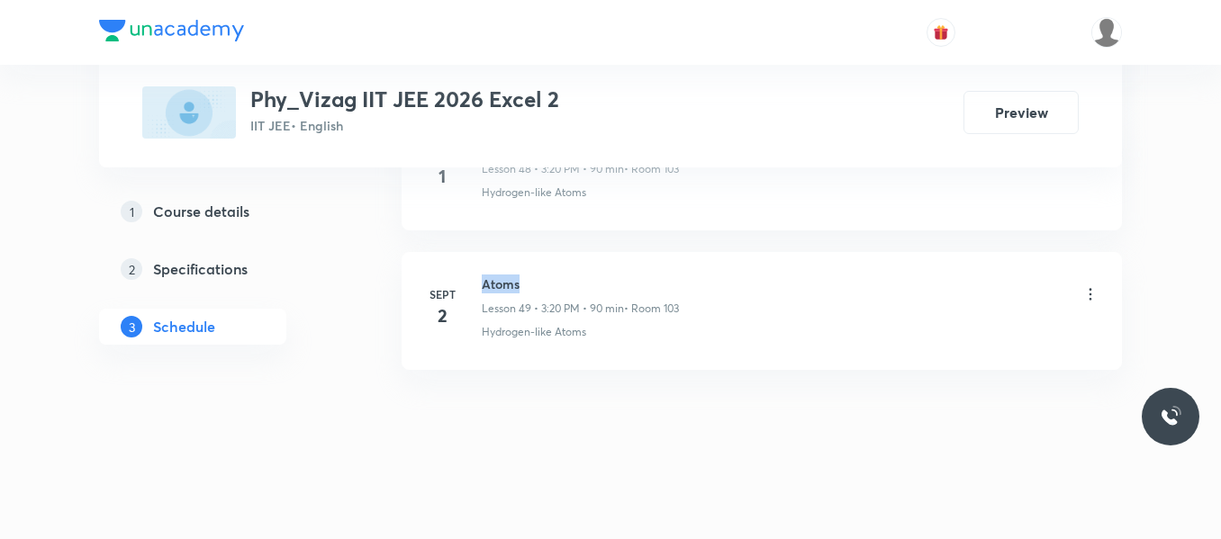
drag, startPoint x: 483, startPoint y: 287, endPoint x: 574, endPoint y: 288, distance: 91.8
click at [574, 288] on h6 "Atoms" at bounding box center [580, 284] width 197 height 19
copy h6 "Atoms"
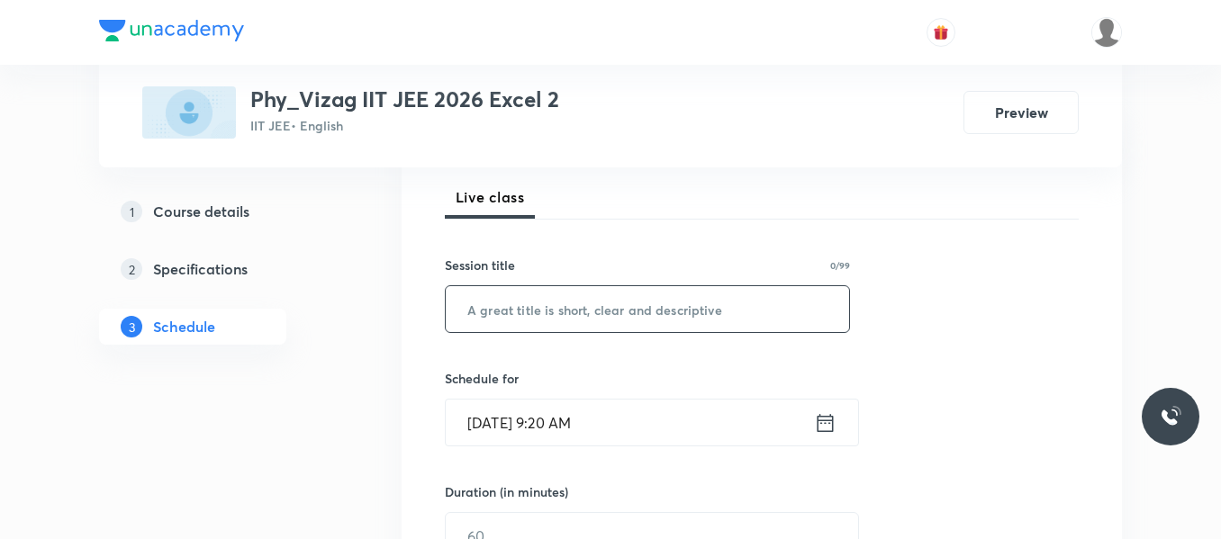
scroll to position [257, 0]
click at [517, 317] on input "text" at bounding box center [647, 307] width 403 height 46
paste input "Atoms"
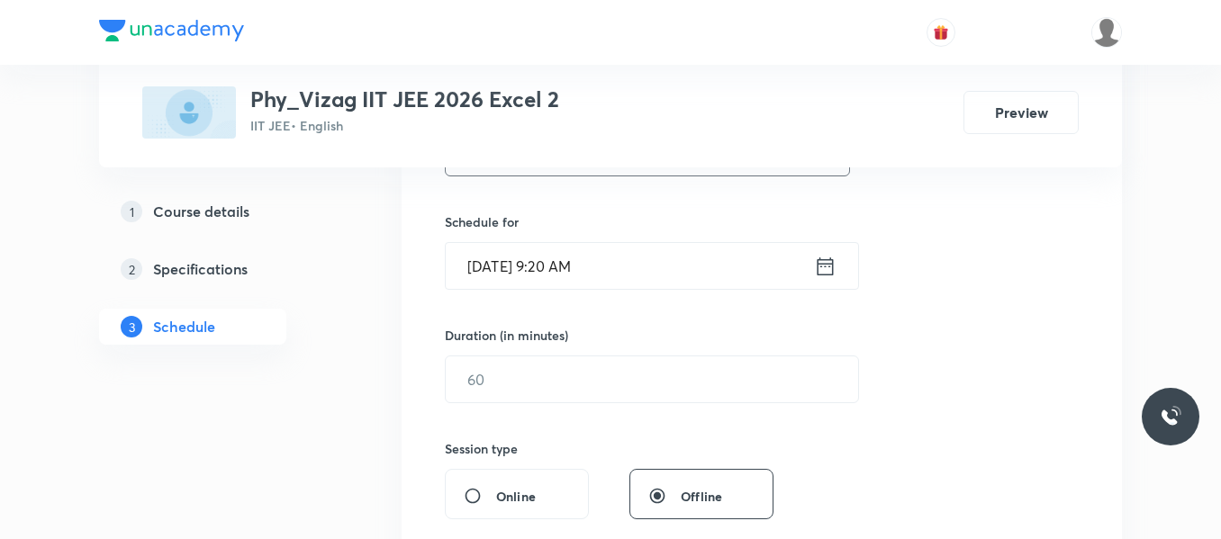
scroll to position [412, 0]
type input "Atoms"
click at [835, 264] on icon at bounding box center [825, 265] width 23 height 25
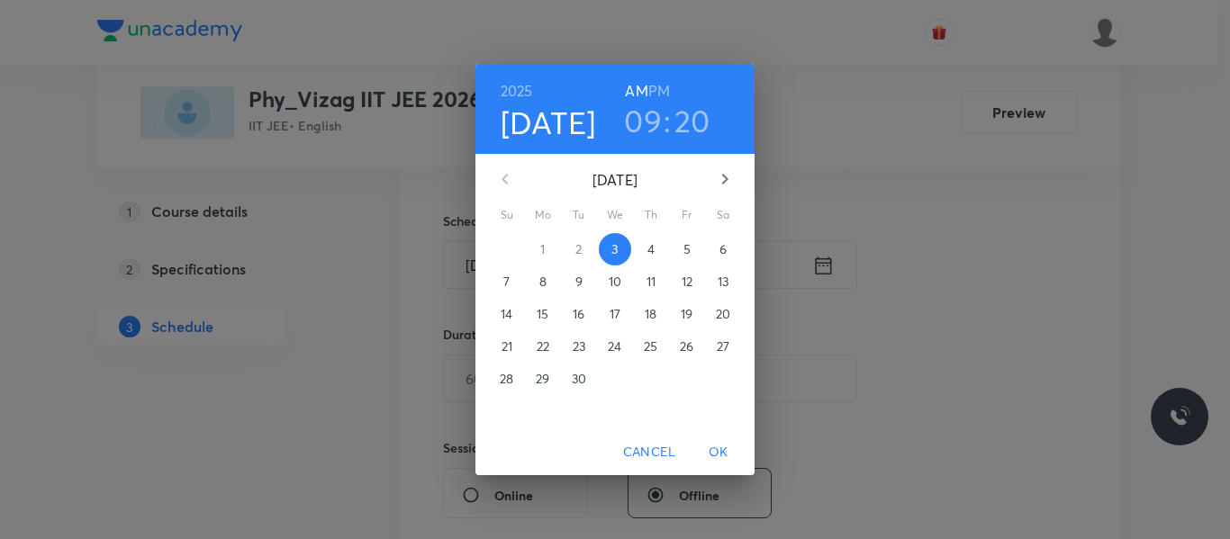
click at [654, 88] on h6 "PM" at bounding box center [659, 90] width 22 height 25
click at [647, 112] on h3 "09" at bounding box center [643, 121] width 38 height 38
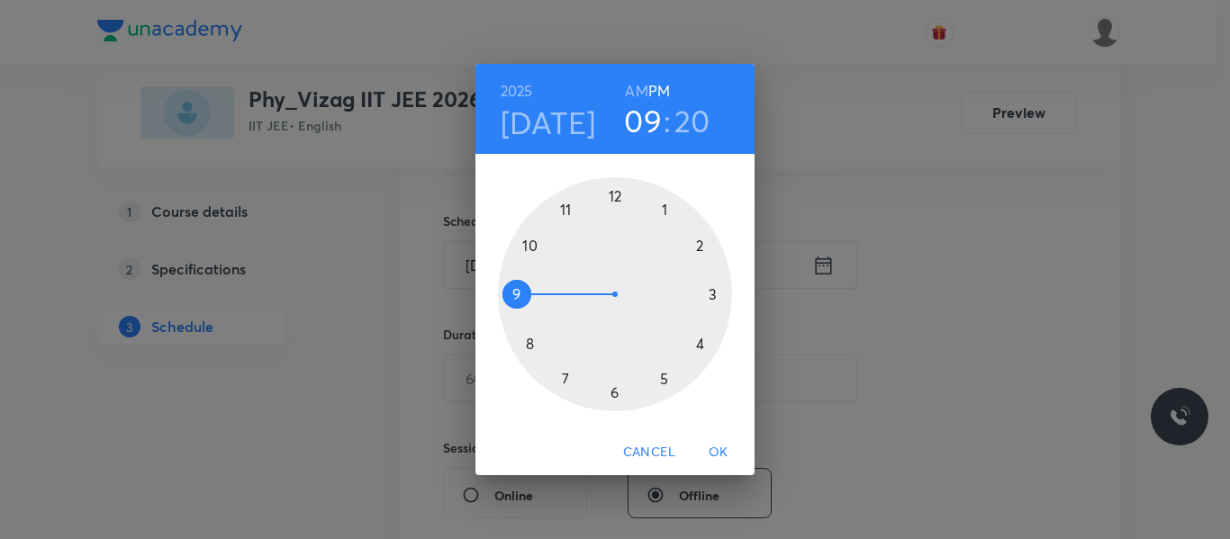
click at [716, 295] on div at bounding box center [615, 294] width 234 height 234
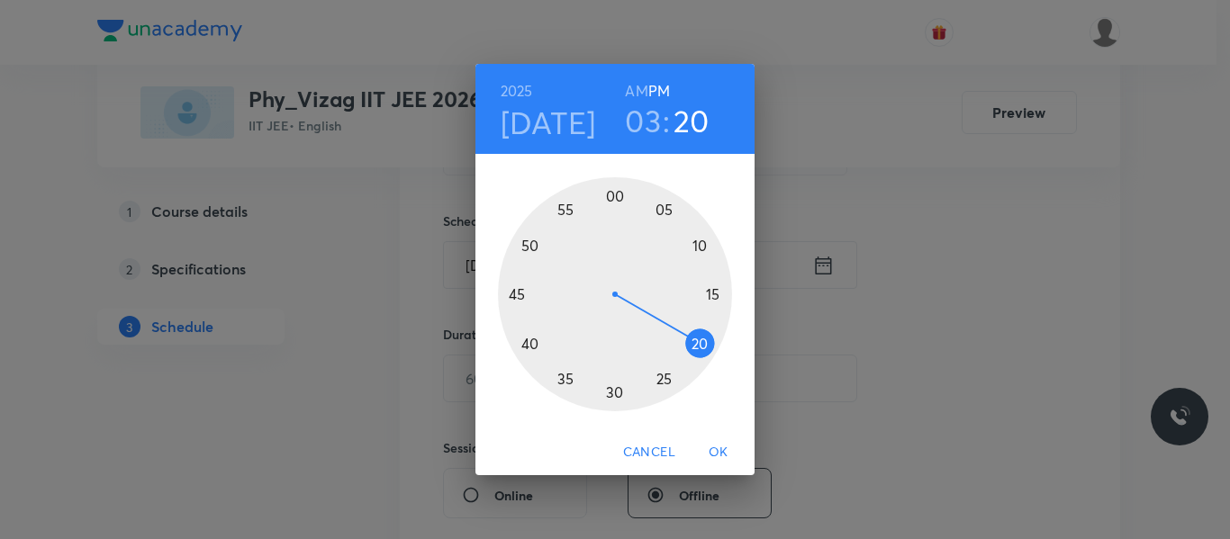
click at [715, 446] on span "OK" at bounding box center [718, 452] width 43 height 23
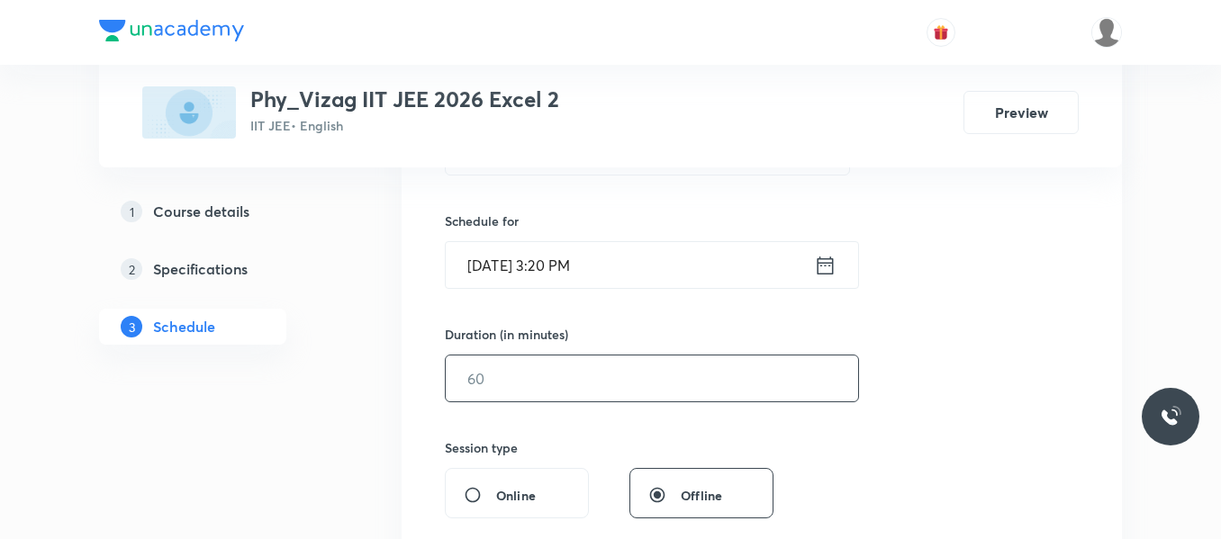
click at [567, 391] on input "text" at bounding box center [652, 379] width 412 height 46
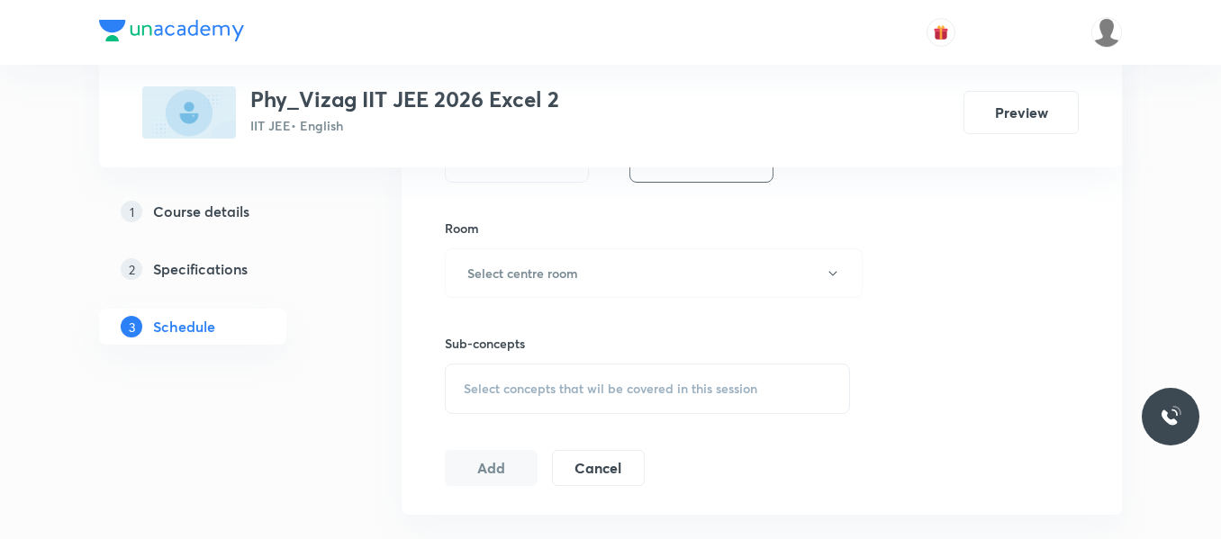
scroll to position [802, 0]
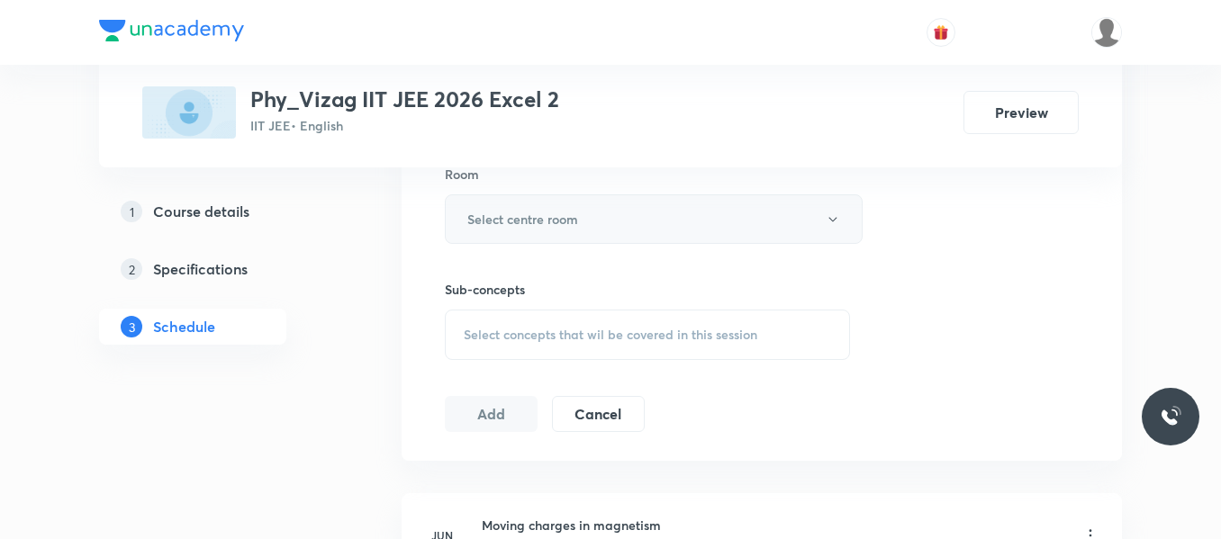
type input "90"
click at [578, 219] on h6 "Select centre room" at bounding box center [522, 219] width 111 height 19
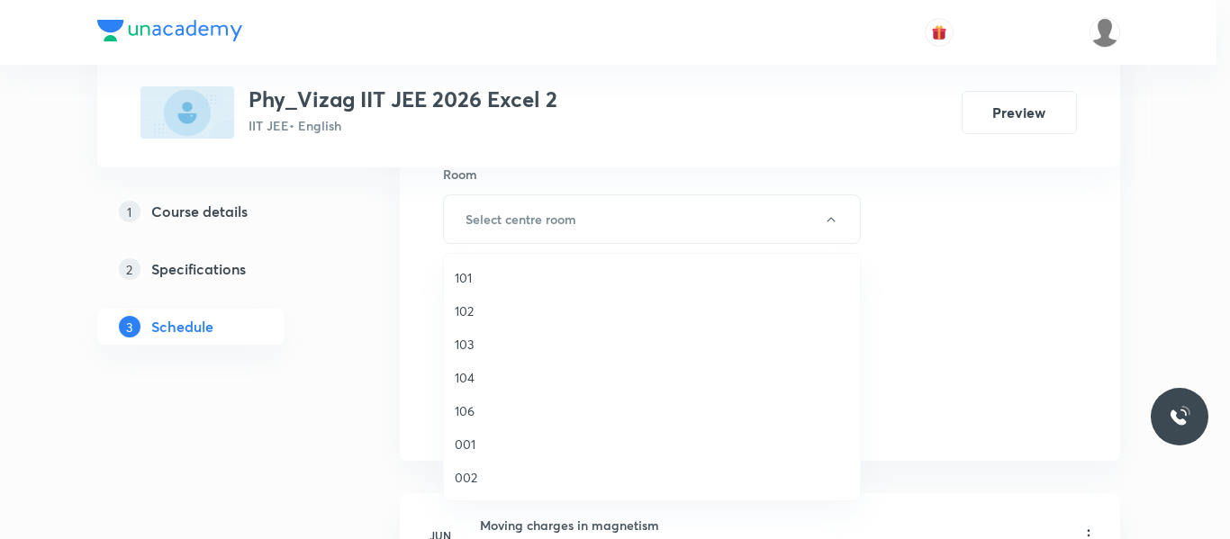
click at [465, 341] on span "103" at bounding box center [652, 344] width 394 height 19
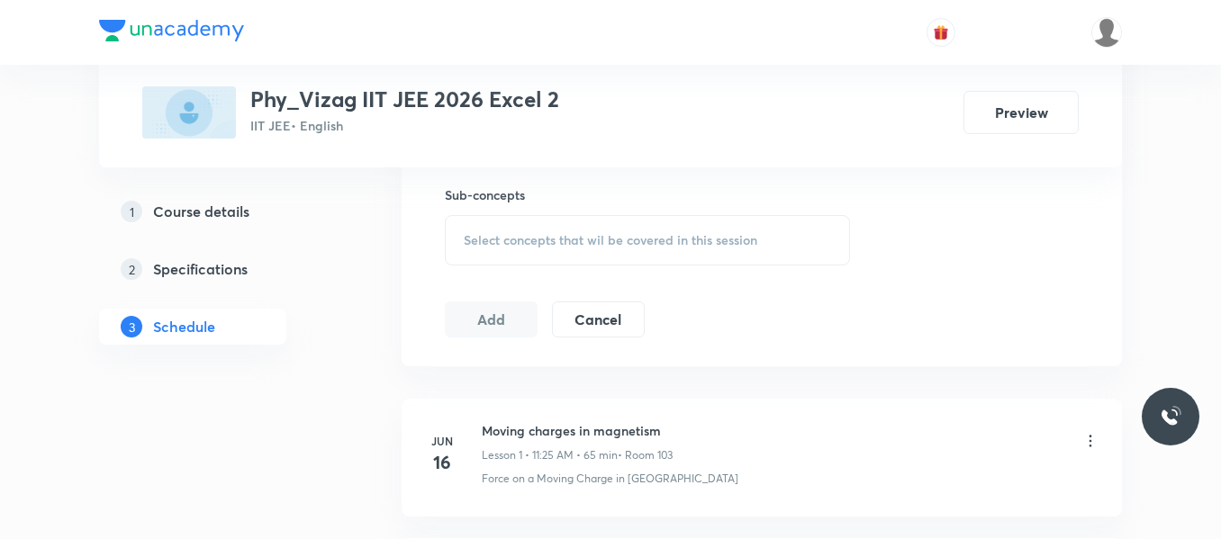
scroll to position [898, 0]
click at [564, 232] on span "Select concepts that wil be covered in this session" at bounding box center [610, 239] width 293 height 14
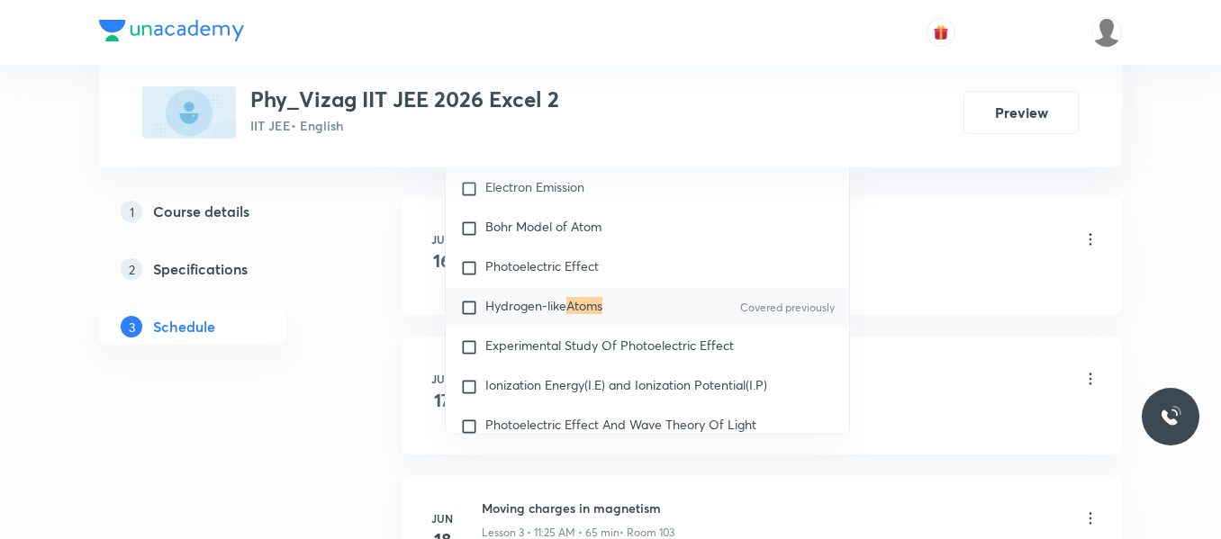
scroll to position [1099, 0]
type input "Atoms"
click at [472, 316] on input "checkbox" at bounding box center [472, 307] width 25 height 18
checkbox input "true"
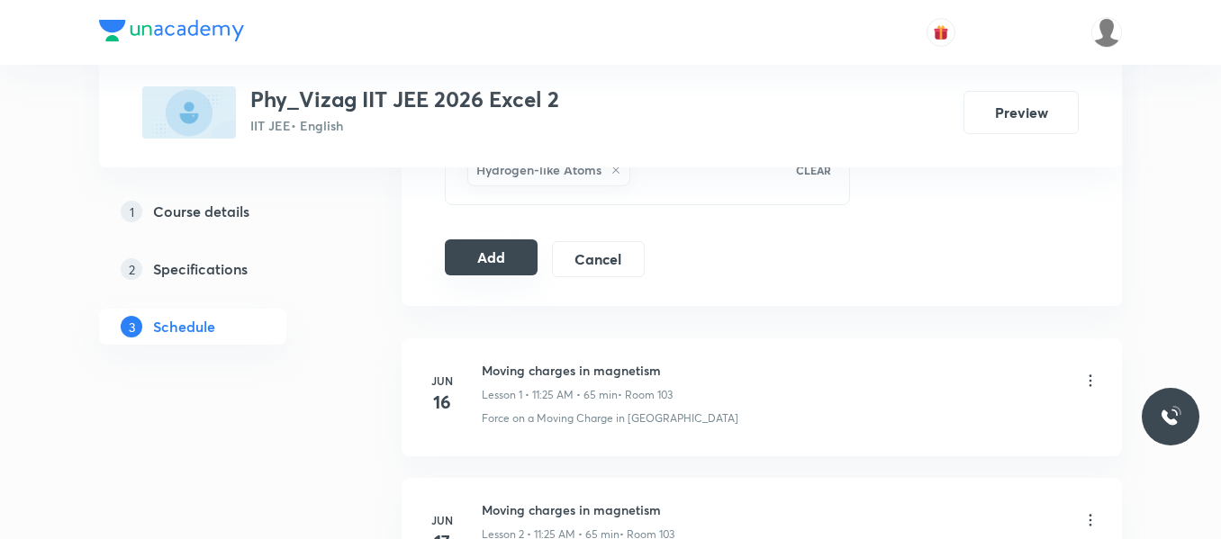
scroll to position [977, 0]
click at [502, 269] on button "Add" at bounding box center [491, 258] width 93 height 36
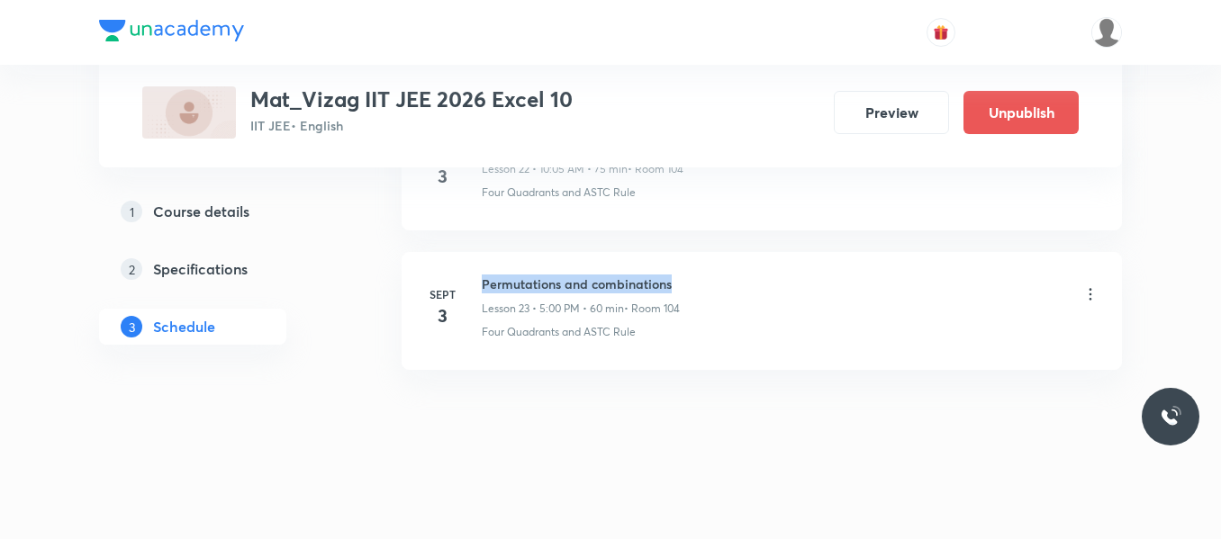
drag, startPoint x: 483, startPoint y: 284, endPoint x: 747, endPoint y: 281, distance: 264.7
click at [747, 281] on div "Permutations and combinations Lesson 23 • 5:00 PM • 60 min • Room 104" at bounding box center [791, 296] width 618 height 42
